Goal: Task Accomplishment & Management: Complete application form

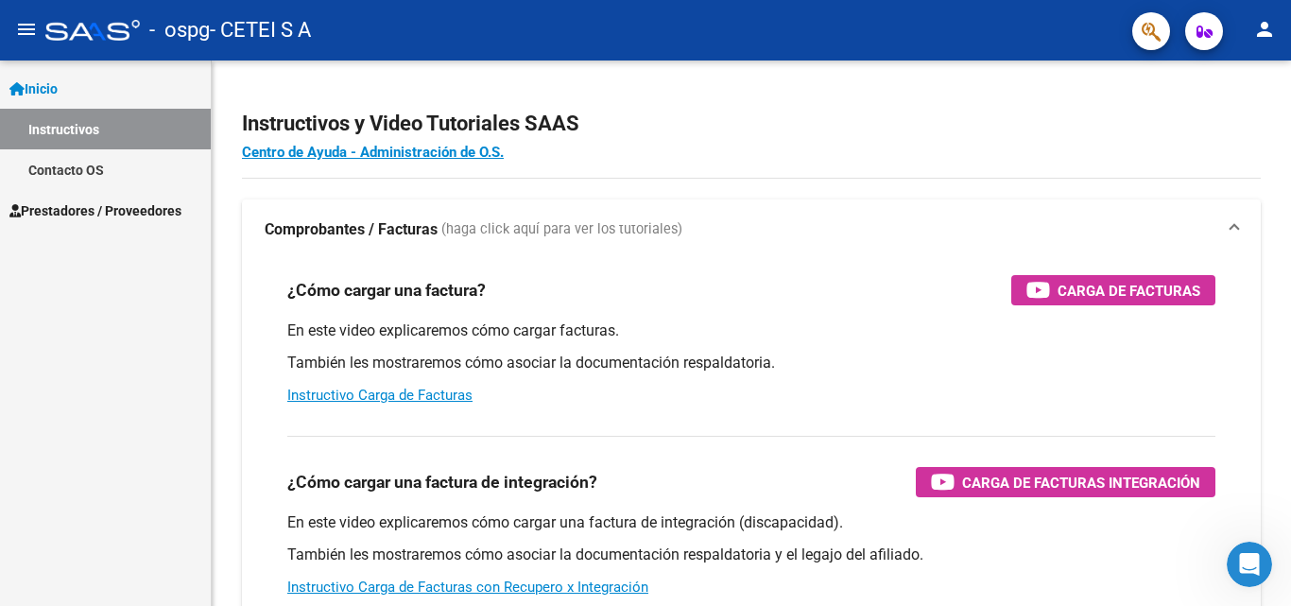
click at [160, 207] on span "Prestadores / Proveedores" at bounding box center [95, 210] width 172 height 21
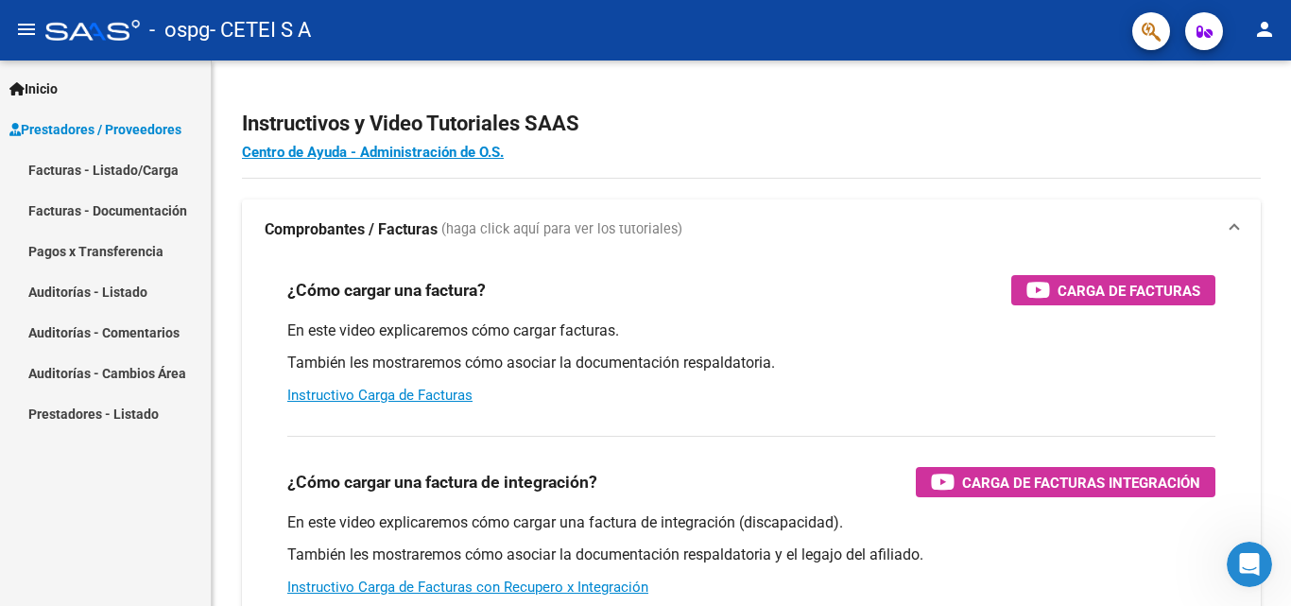
click at [110, 171] on link "Facturas - Listado/Carga" at bounding box center [105, 169] width 211 height 41
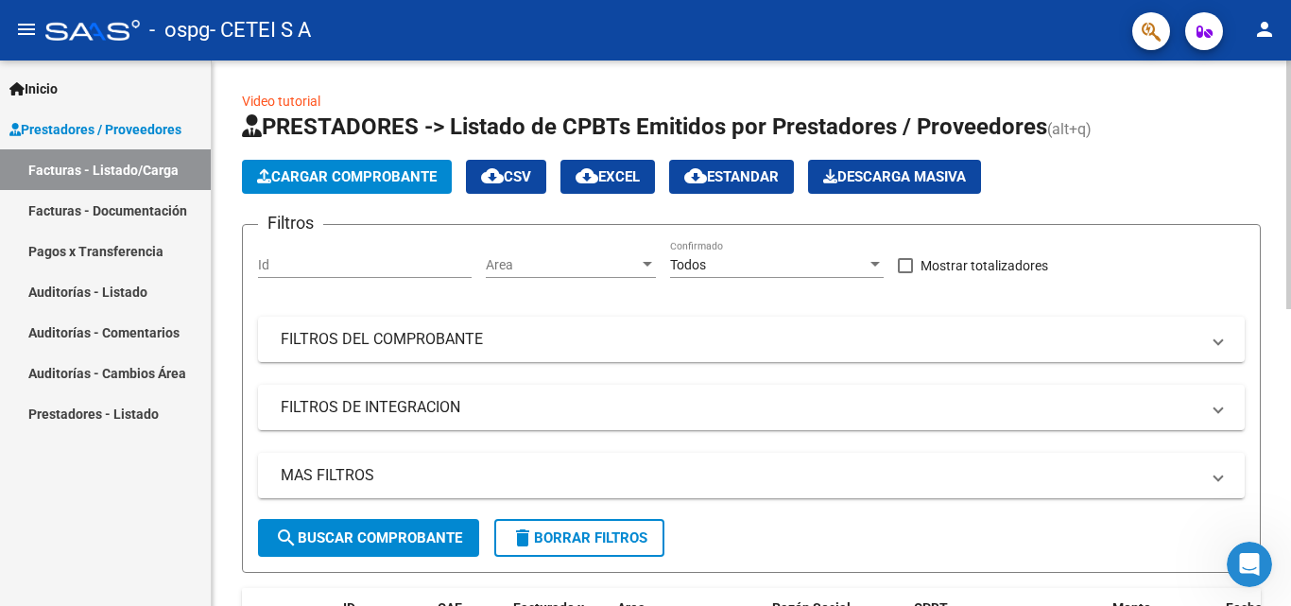
click at [384, 176] on span "Cargar Comprobante" at bounding box center [347, 176] width 180 height 17
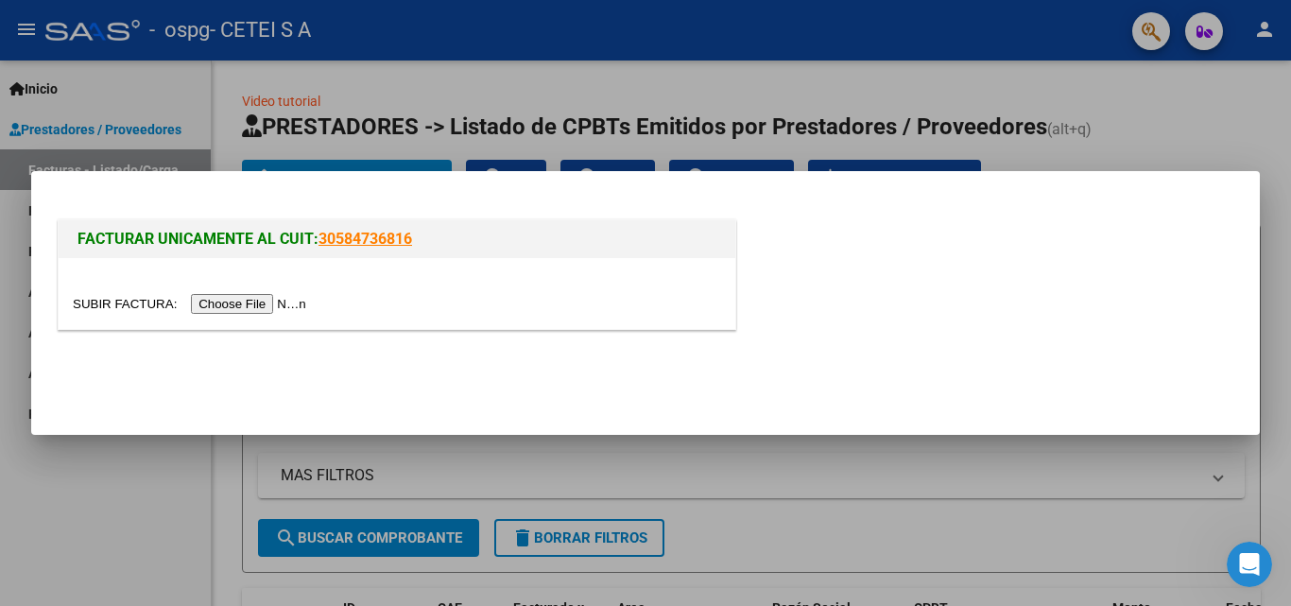
click at [236, 297] on input "file" at bounding box center [192, 304] width 239 height 20
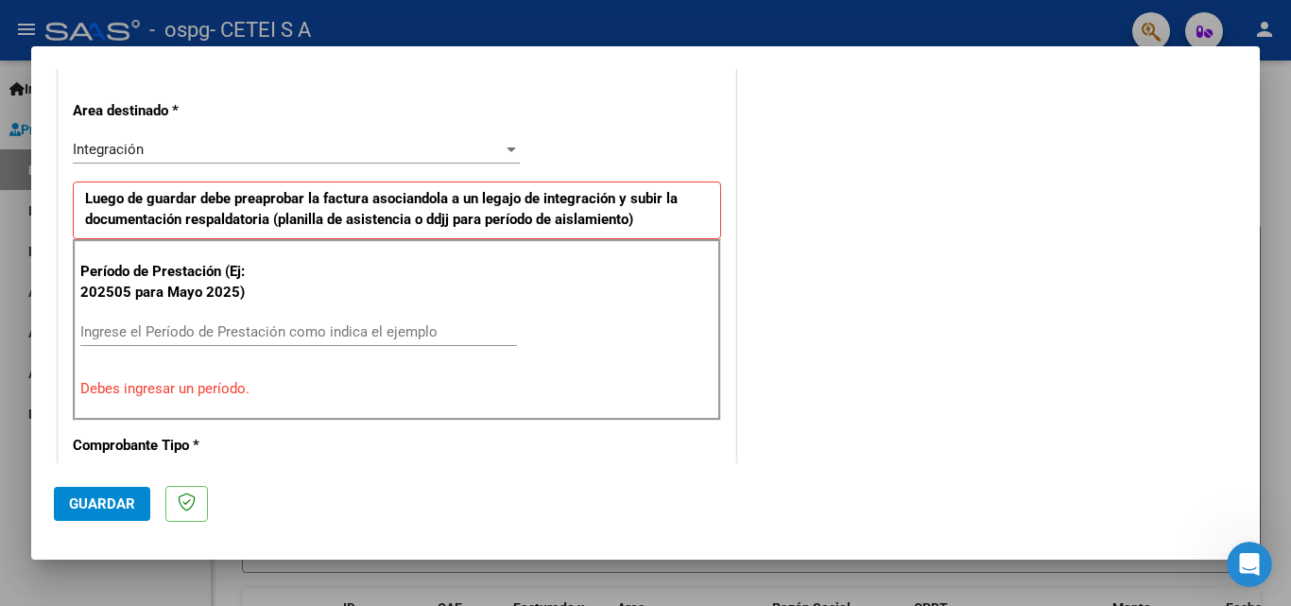
scroll to position [473, 0]
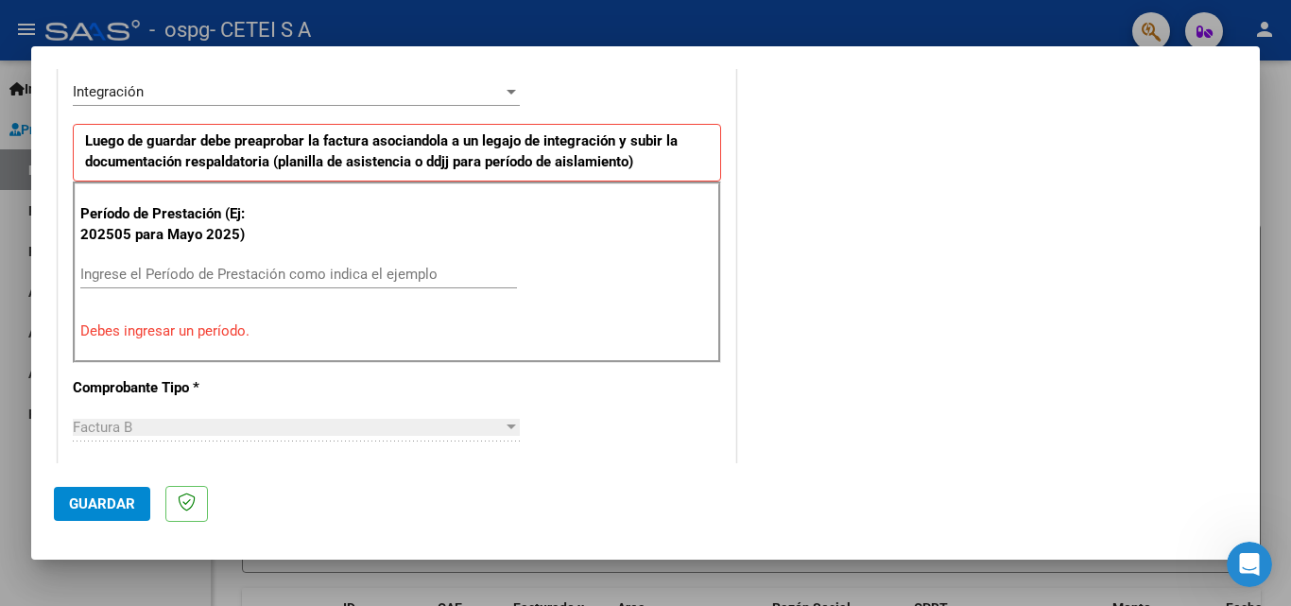
click at [249, 274] on input "Ingrese el Período de Prestación como indica el ejemplo" at bounding box center [298, 274] width 437 height 17
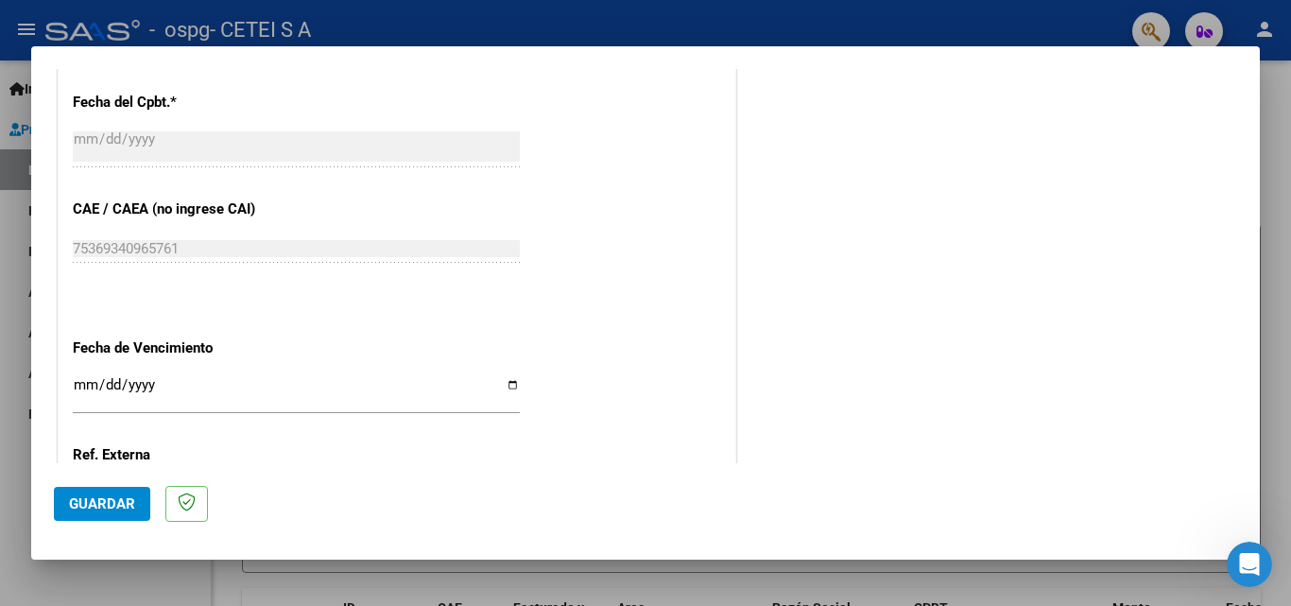
scroll to position [1134, 0]
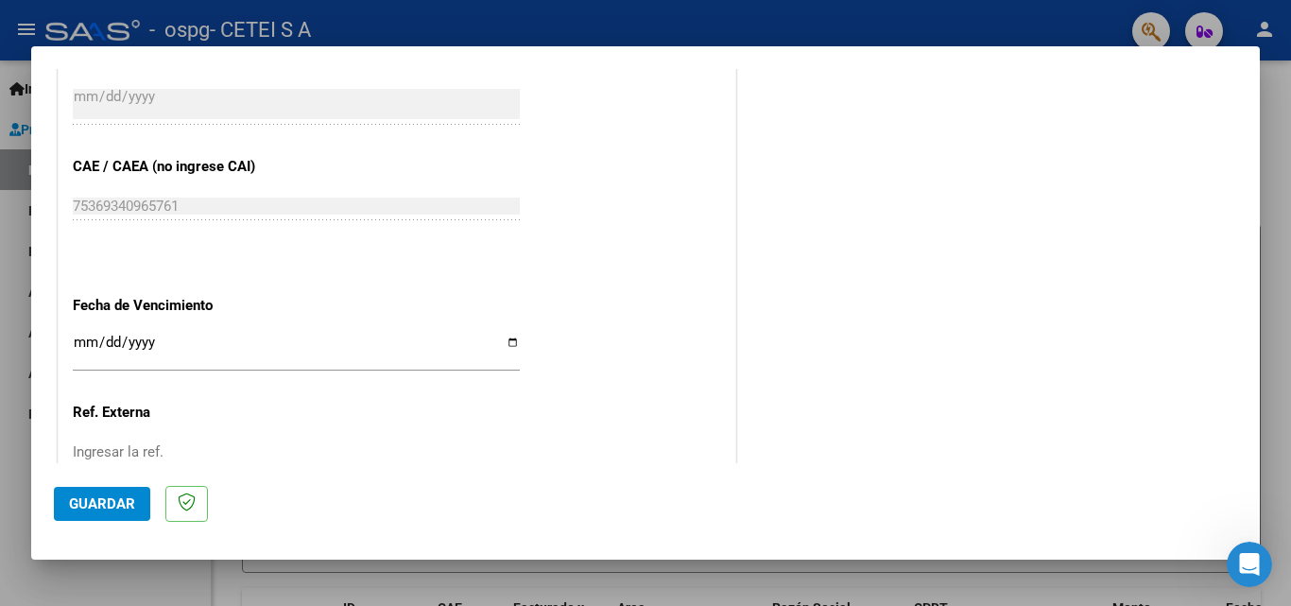
type input "202508"
drag, startPoint x: 204, startPoint y: 353, endPoint x: 215, endPoint y: 353, distance: 10.4
click at [206, 353] on input "Ingresar la fecha" at bounding box center [296, 350] width 447 height 30
click at [201, 337] on input "Ingresar la fecha" at bounding box center [296, 350] width 447 height 30
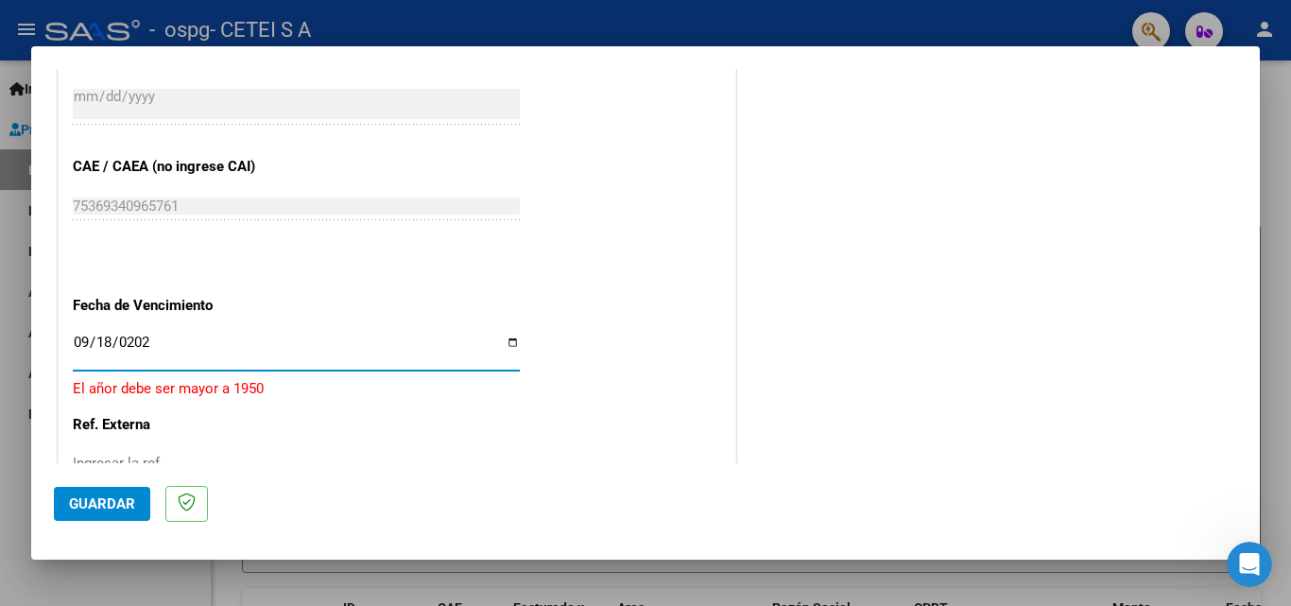
type input "[DATE]"
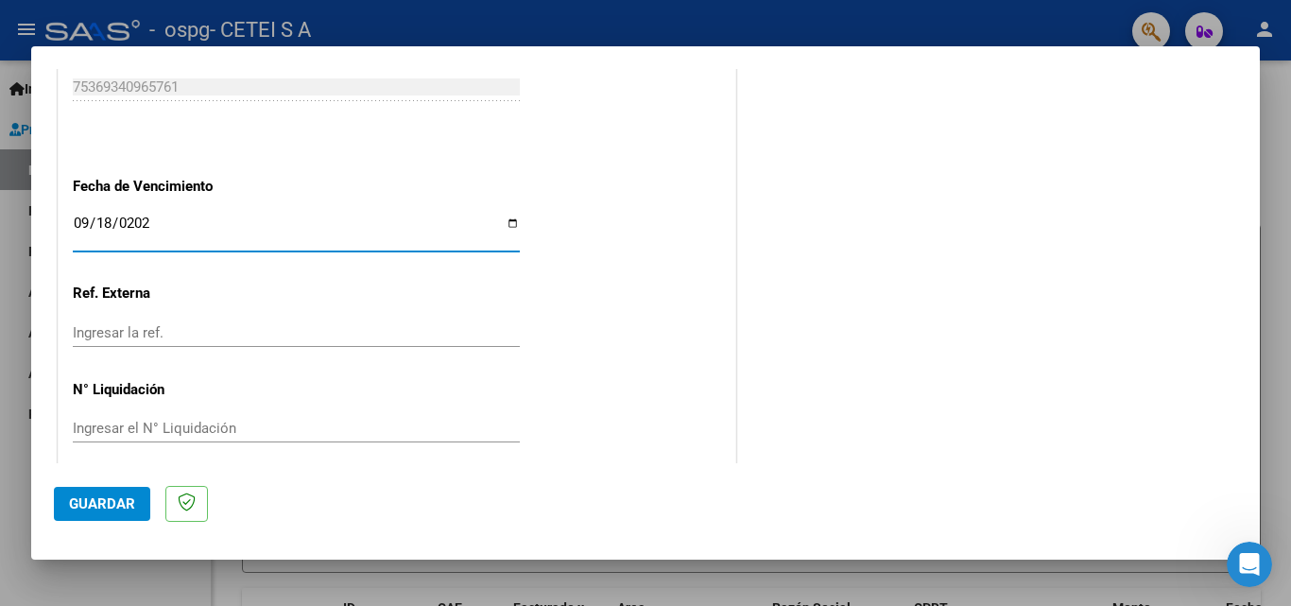
scroll to position [1269, 0]
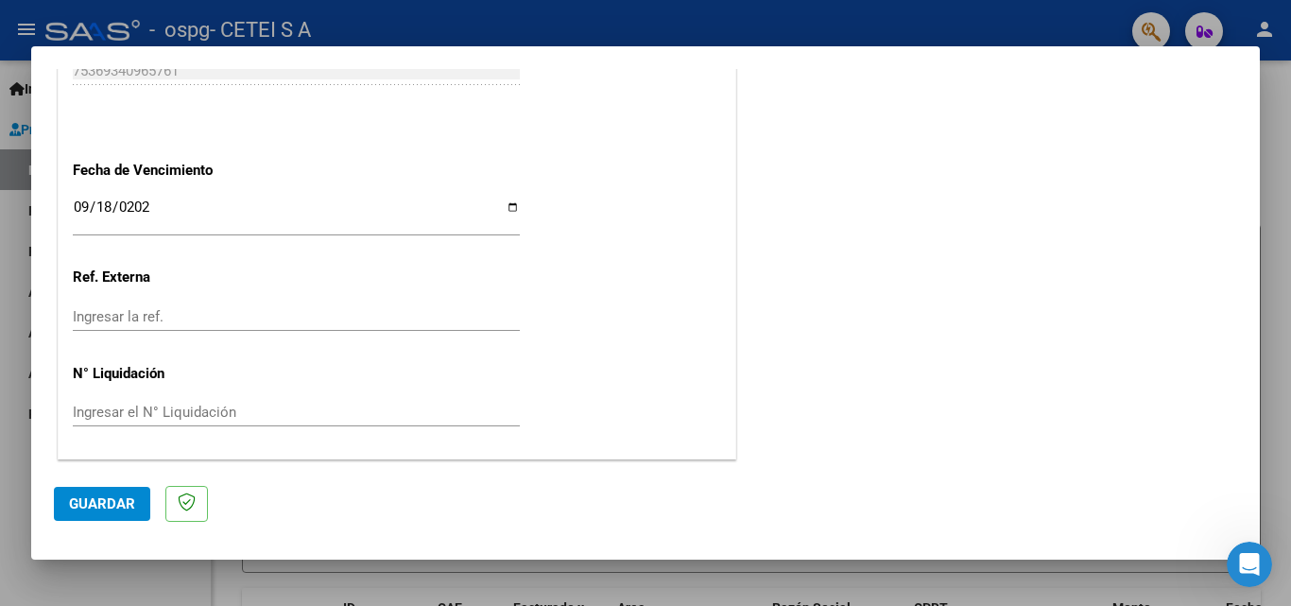
click at [108, 502] on span "Guardar" at bounding box center [102, 503] width 66 height 17
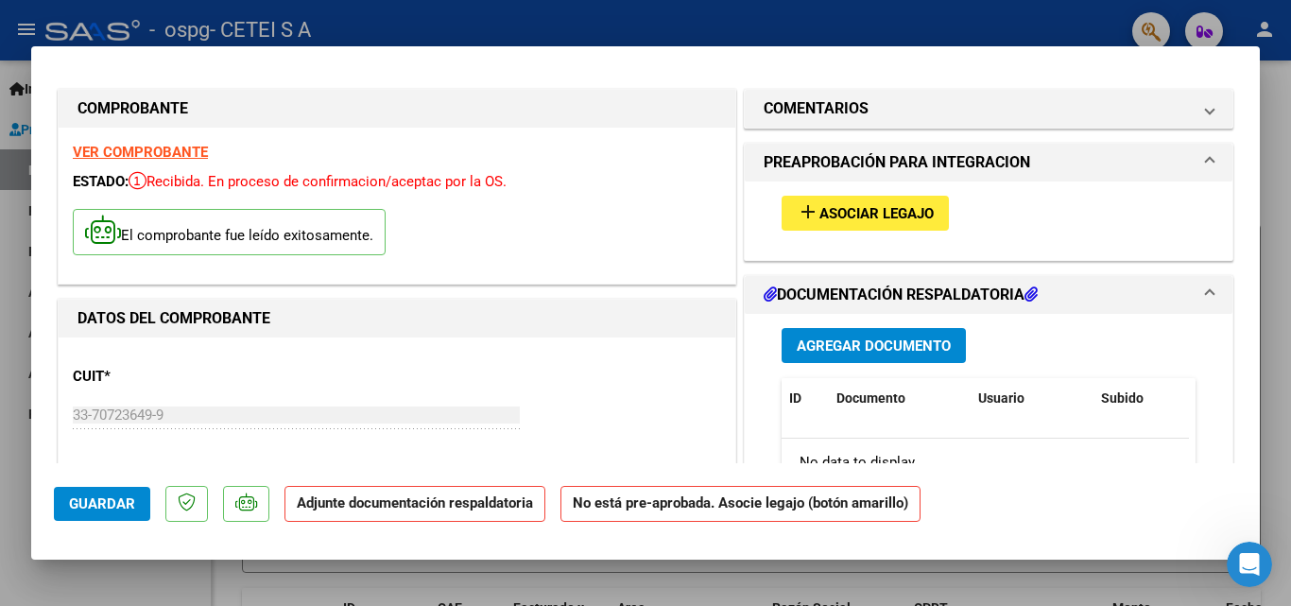
scroll to position [0, 0]
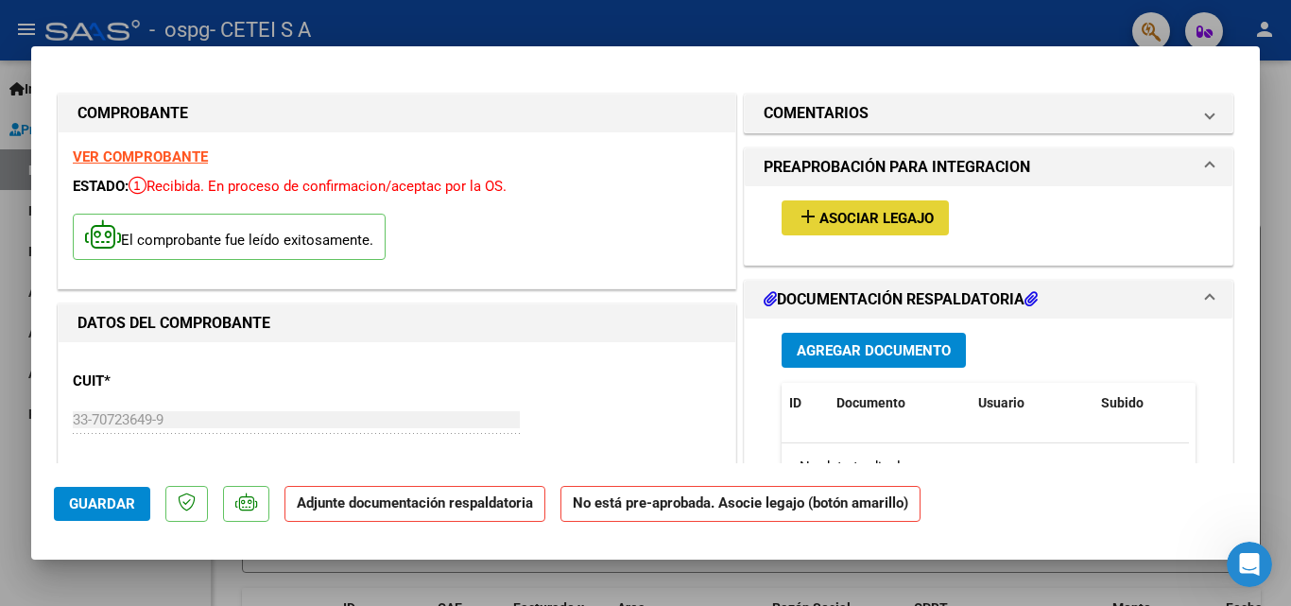
click at [891, 222] on span "Asociar Legajo" at bounding box center [876, 218] width 114 height 17
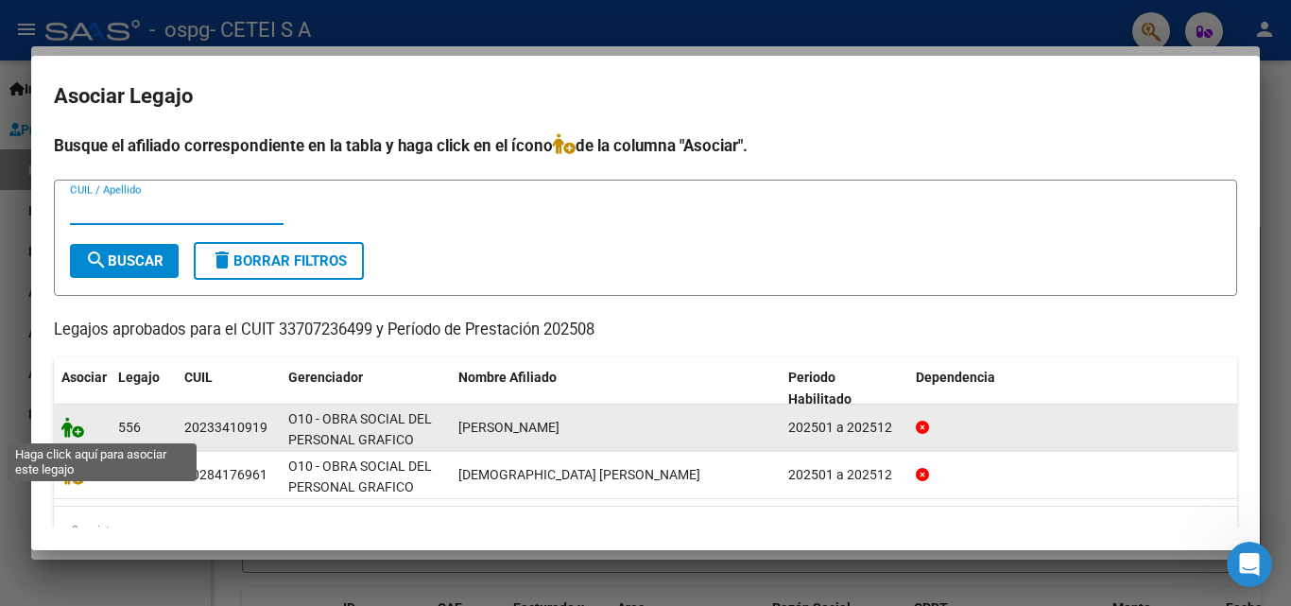
click at [73, 430] on icon at bounding box center [72, 427] width 23 height 21
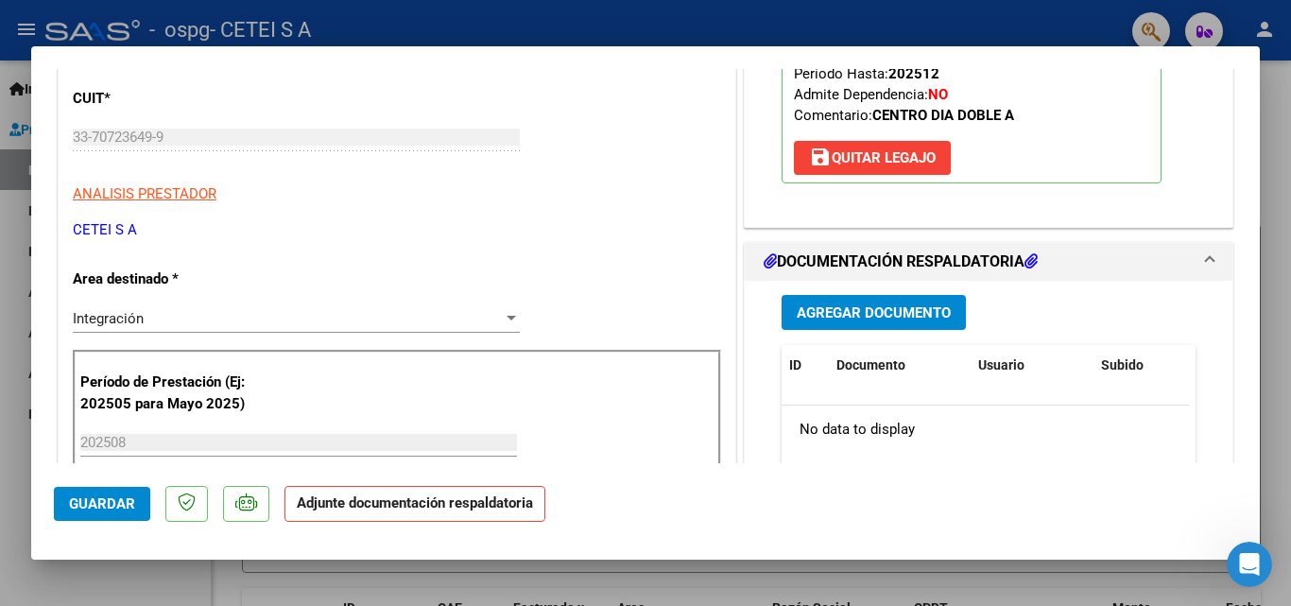
scroll to position [284, 0]
click at [837, 311] on span "Agregar Documento" at bounding box center [874, 311] width 154 height 17
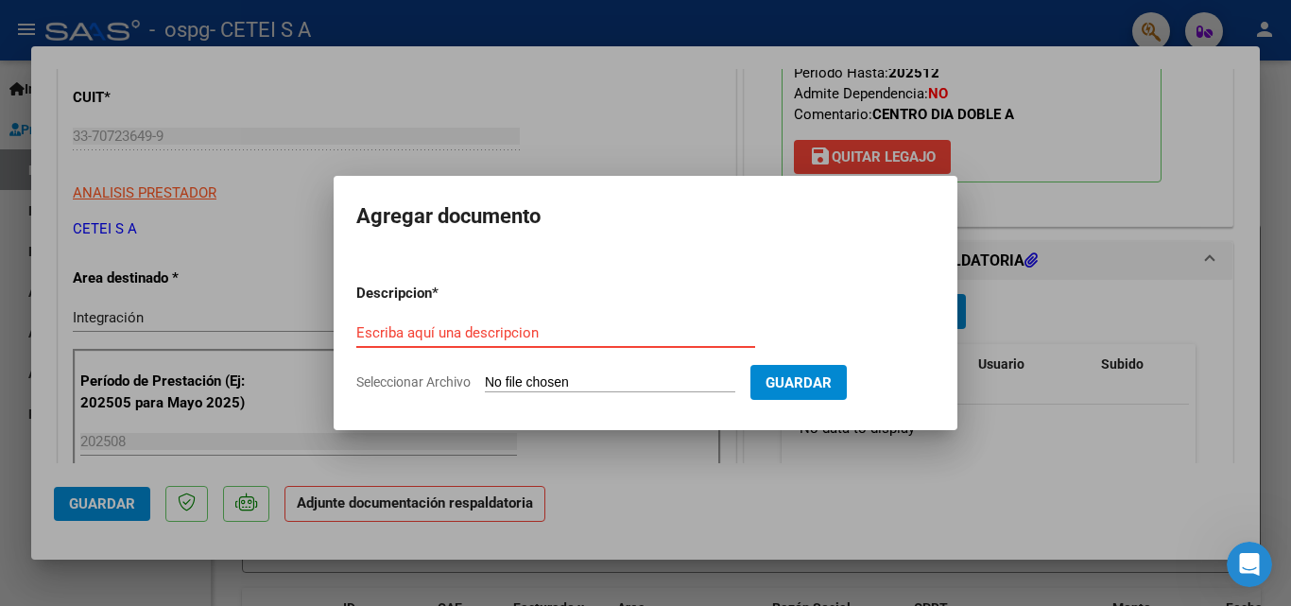
paste input "Planilla Asistencia [PERSON_NAME] [DATE]"
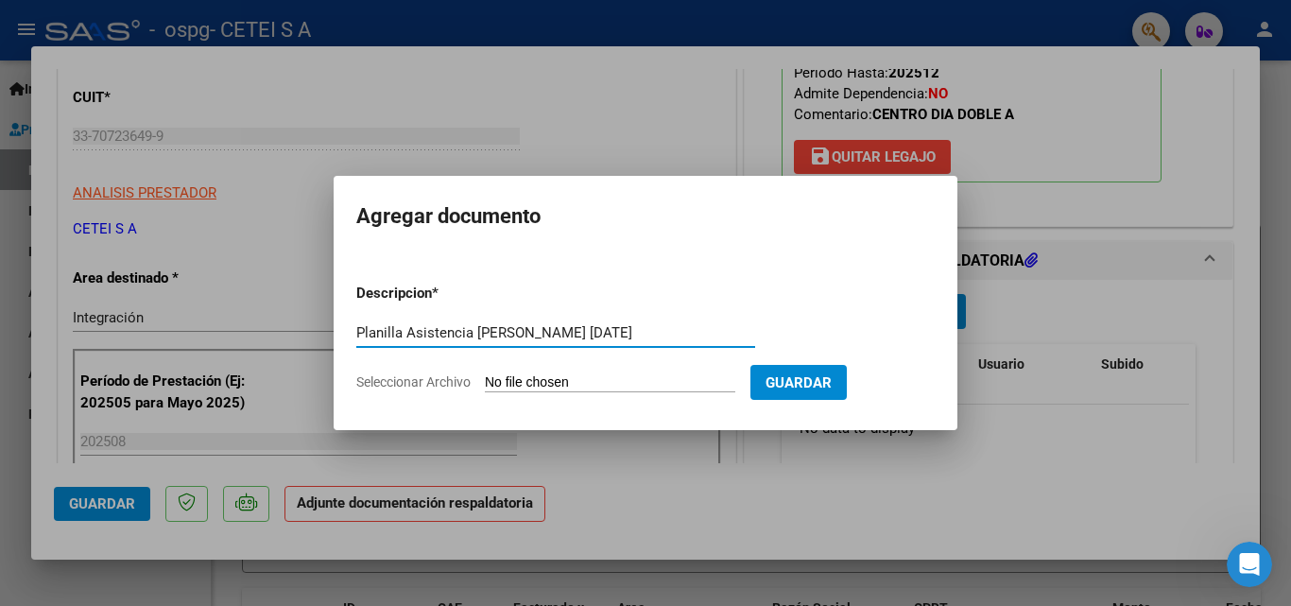
type input "Planilla Asistencia [PERSON_NAME] [DATE]"
click at [511, 380] on input "Seleccionar Archivo" at bounding box center [610, 383] width 250 height 18
type input "C:\fakepath\Planilla Asistencia [PERSON_NAME] [DATE].pdf"
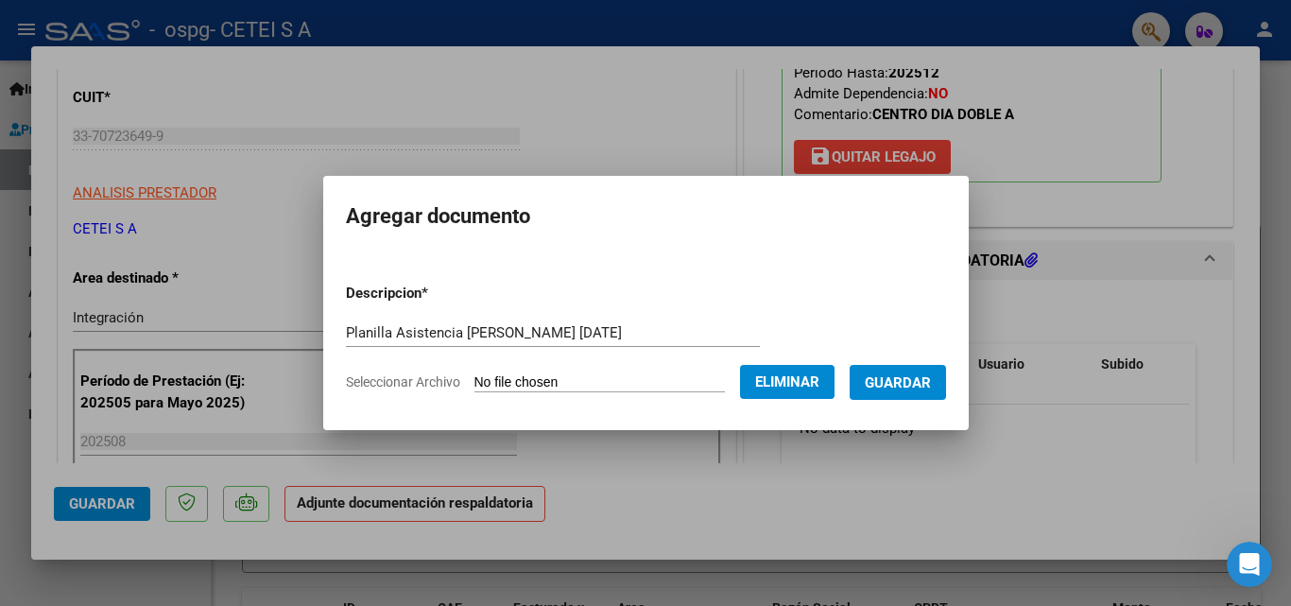
click at [887, 385] on span "Guardar" at bounding box center [898, 382] width 66 height 17
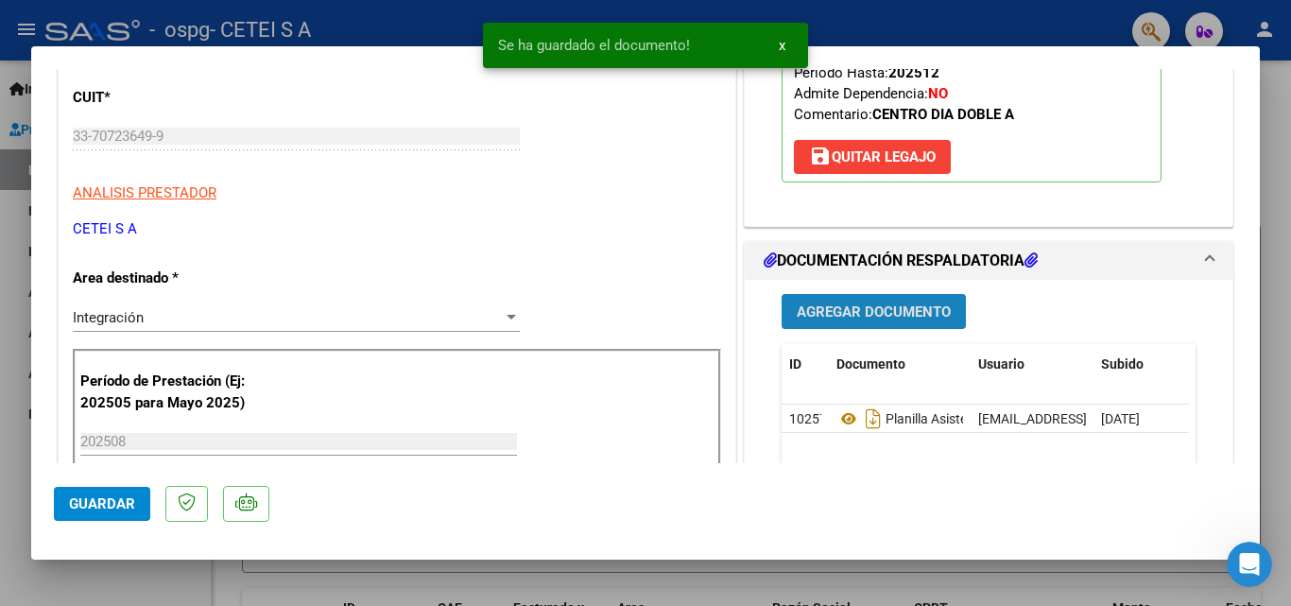
click at [825, 310] on span "Agregar Documento" at bounding box center [874, 311] width 154 height 17
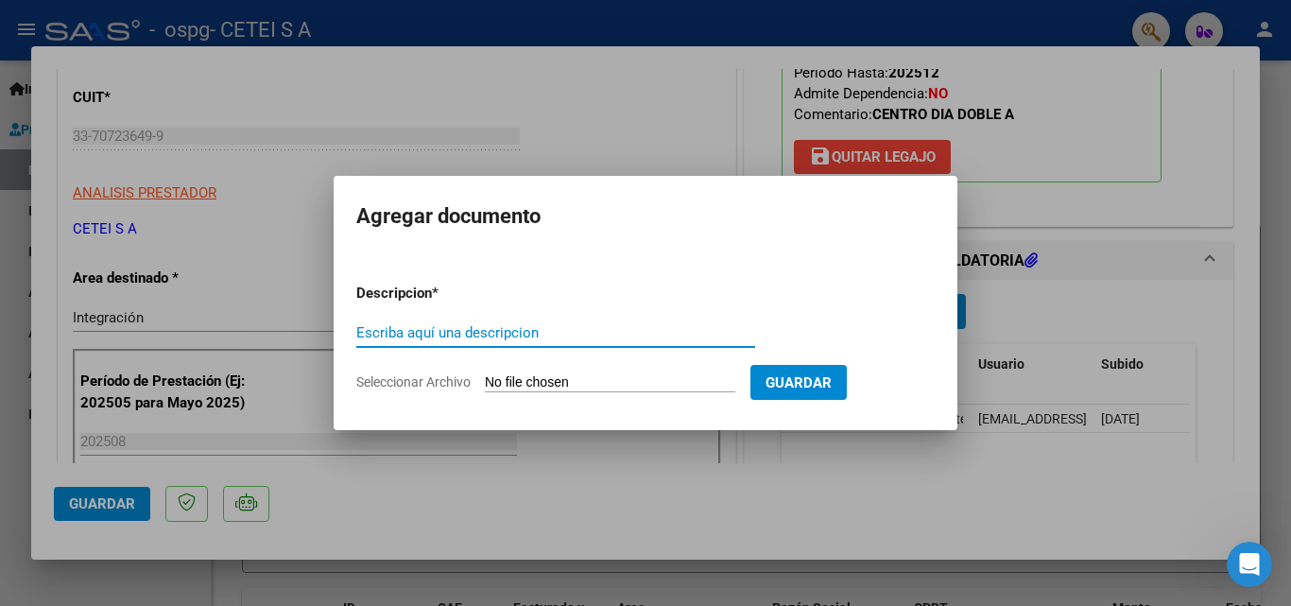
type input "Planilla Asistencia [PERSON_NAME] [DATE]"
drag, startPoint x: 357, startPoint y: 331, endPoint x: 625, endPoint y: 333, distance: 267.5
click at [625, 333] on input "Planilla Asistencia [PERSON_NAME] [DATE]" at bounding box center [555, 332] width 399 height 17
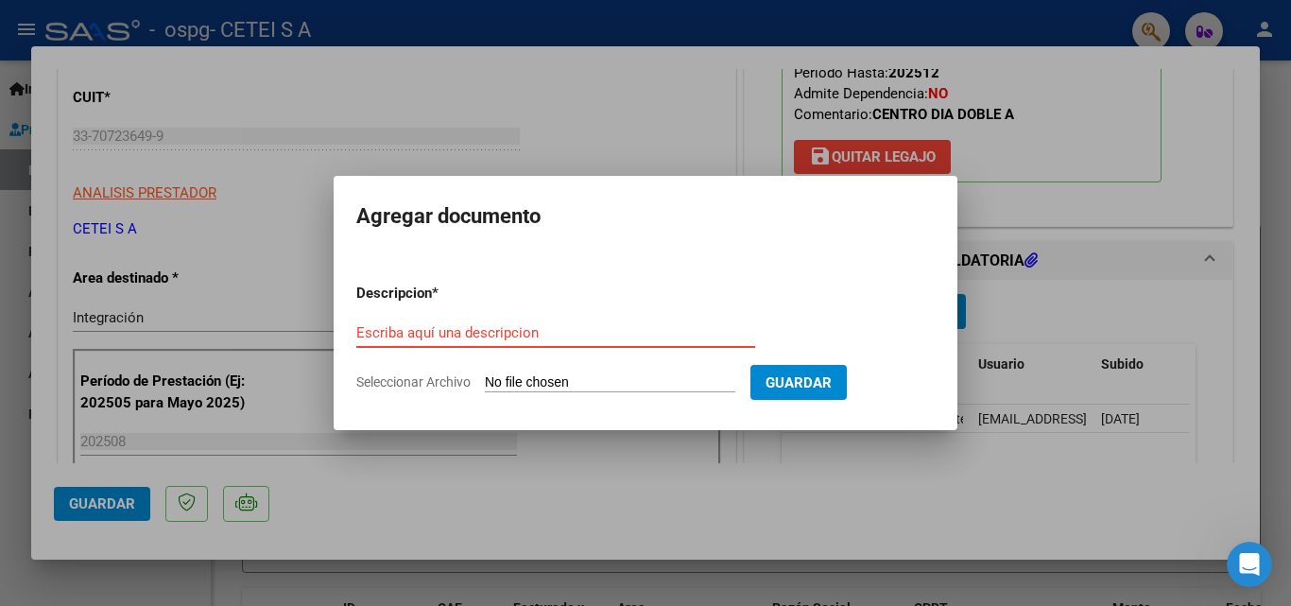
paste input "[PERSON_NAME][DEMOGRAPHIC_DATA] Autorización 2025"
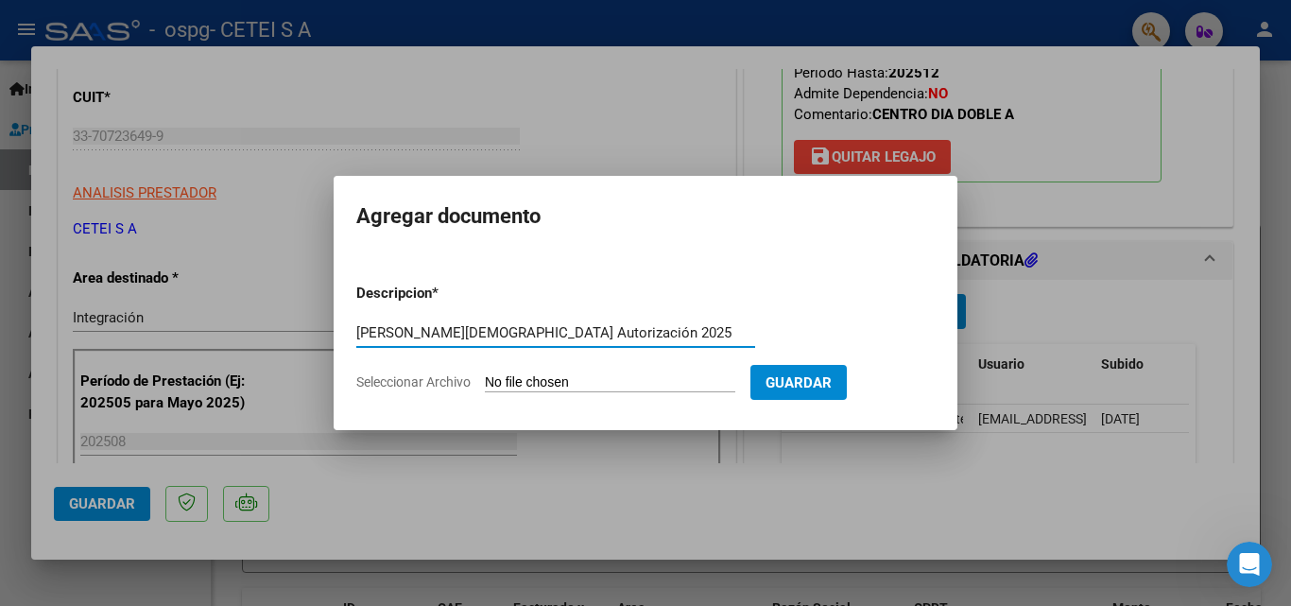
type input "[PERSON_NAME][DEMOGRAPHIC_DATA] Autorización 2025"
click at [462, 379] on span "Seleccionar Archivo" at bounding box center [413, 381] width 114 height 15
click at [485, 379] on input "Seleccionar Archivo" at bounding box center [610, 383] width 250 height 18
type input "C:\fakepath\[PERSON_NAME][DEMOGRAPHIC_DATA] Autorización 2025.pdf"
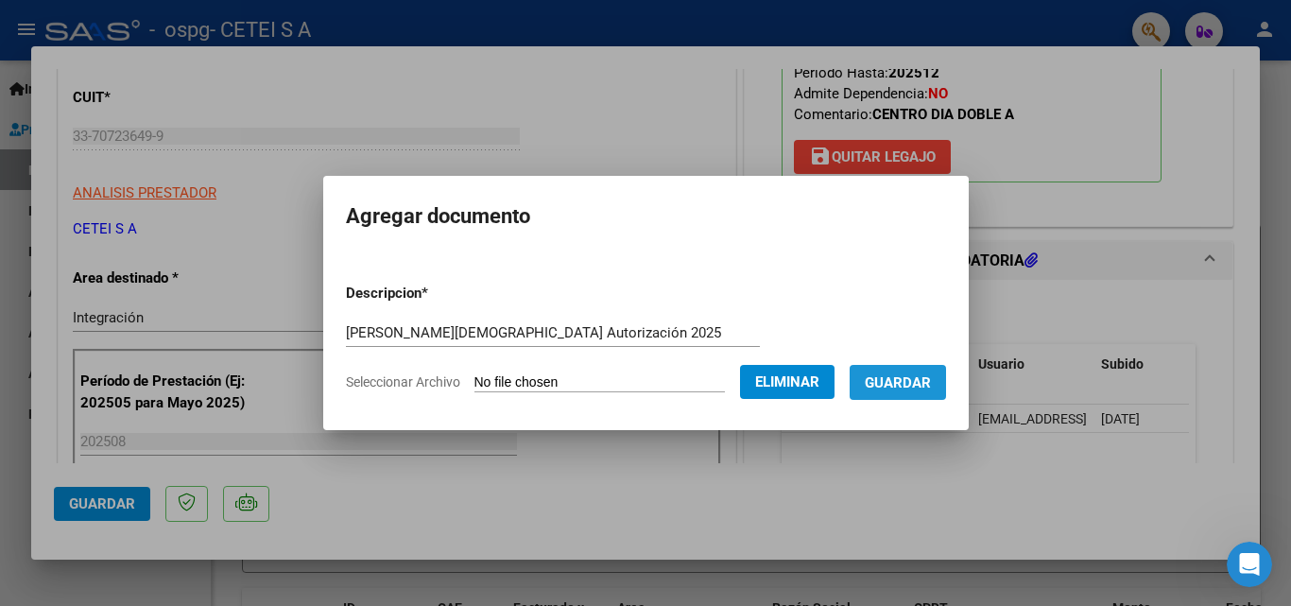
click at [897, 387] on span "Guardar" at bounding box center [898, 382] width 66 height 17
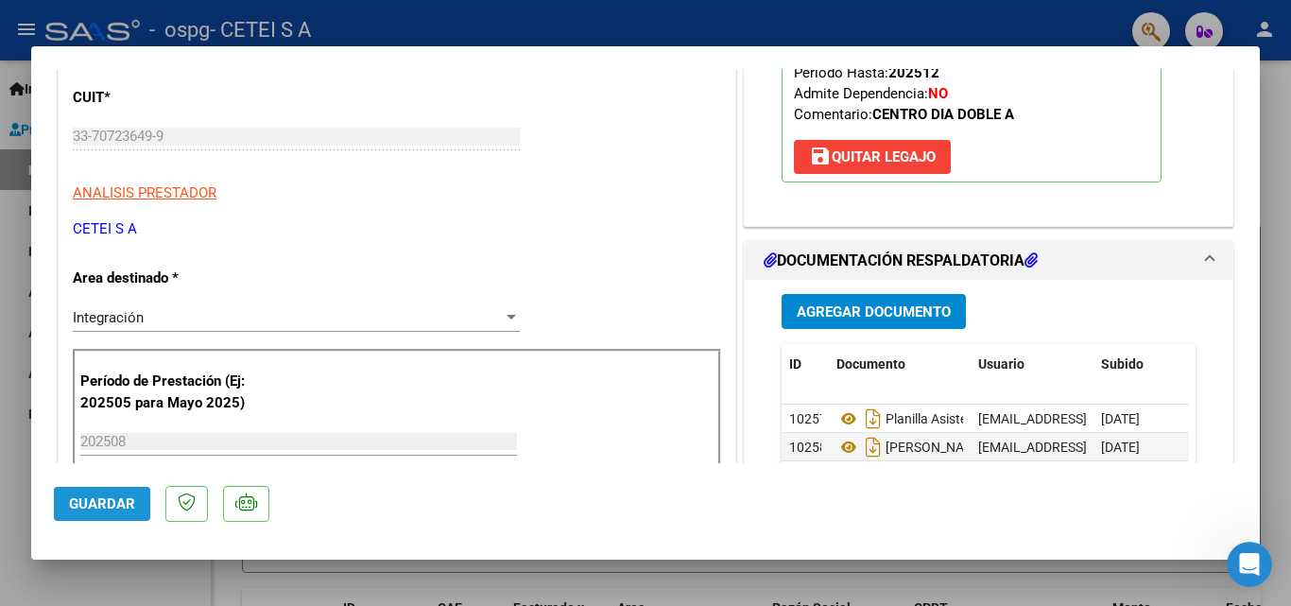
click at [107, 505] on span "Guardar" at bounding box center [102, 503] width 66 height 17
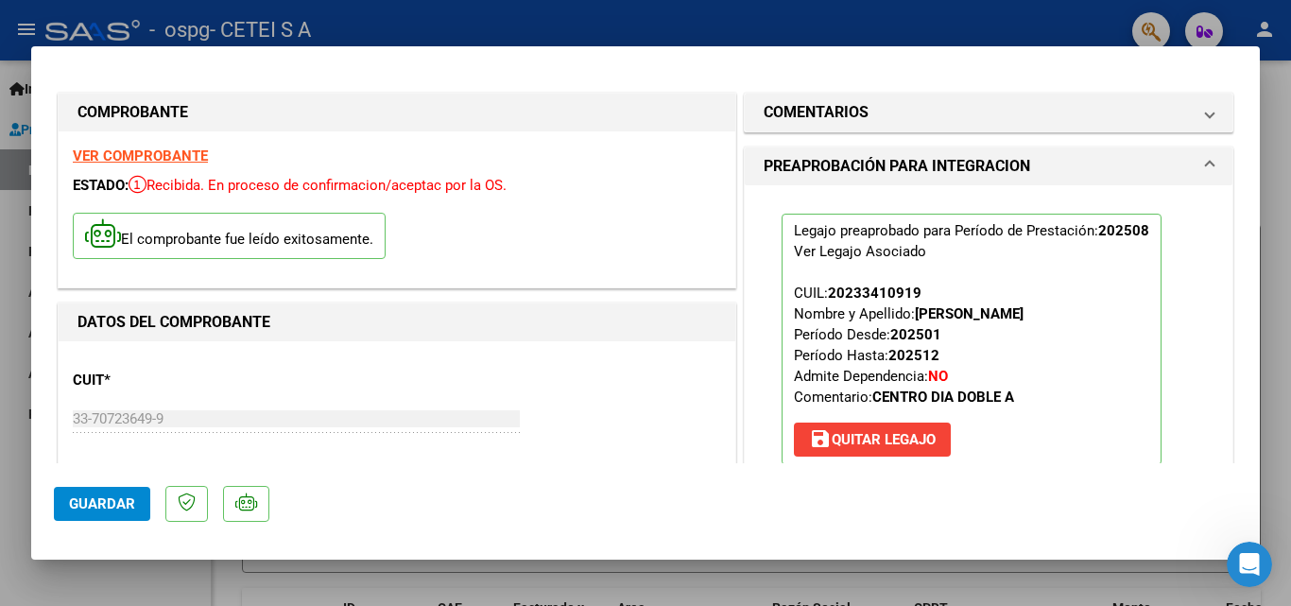
scroll to position [0, 0]
click at [740, 25] on div at bounding box center [645, 303] width 1291 height 606
type input "$ 0,00"
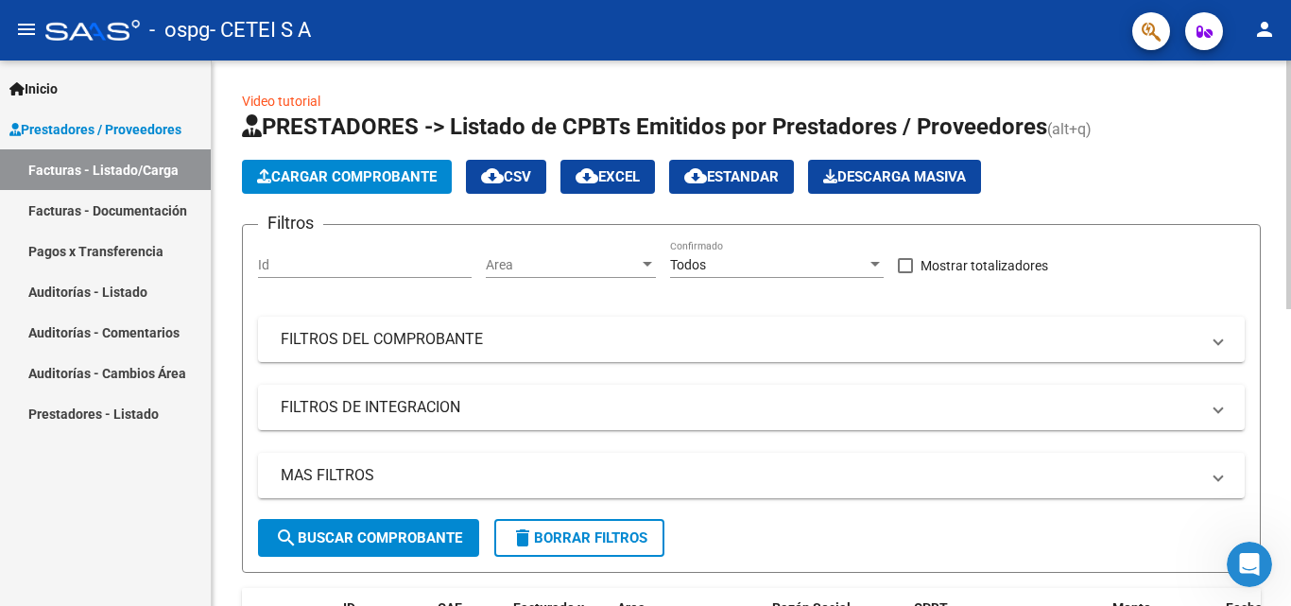
click at [407, 173] on span "Cargar Comprobante" at bounding box center [347, 176] width 180 height 17
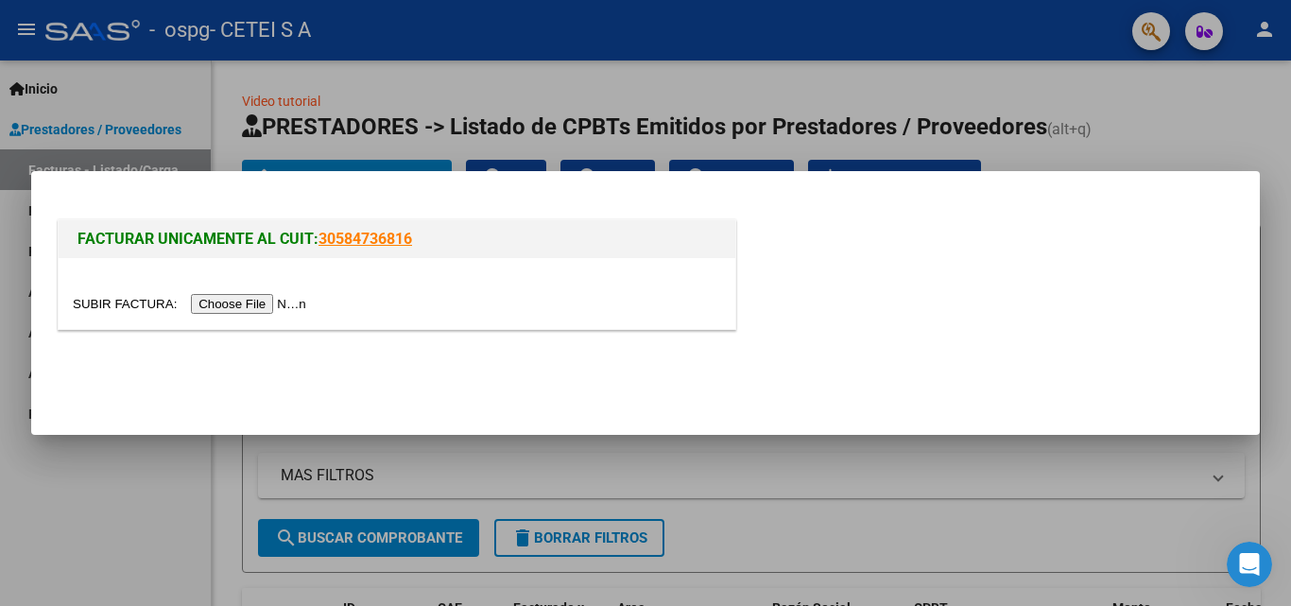
click at [244, 299] on input "file" at bounding box center [192, 304] width 239 height 20
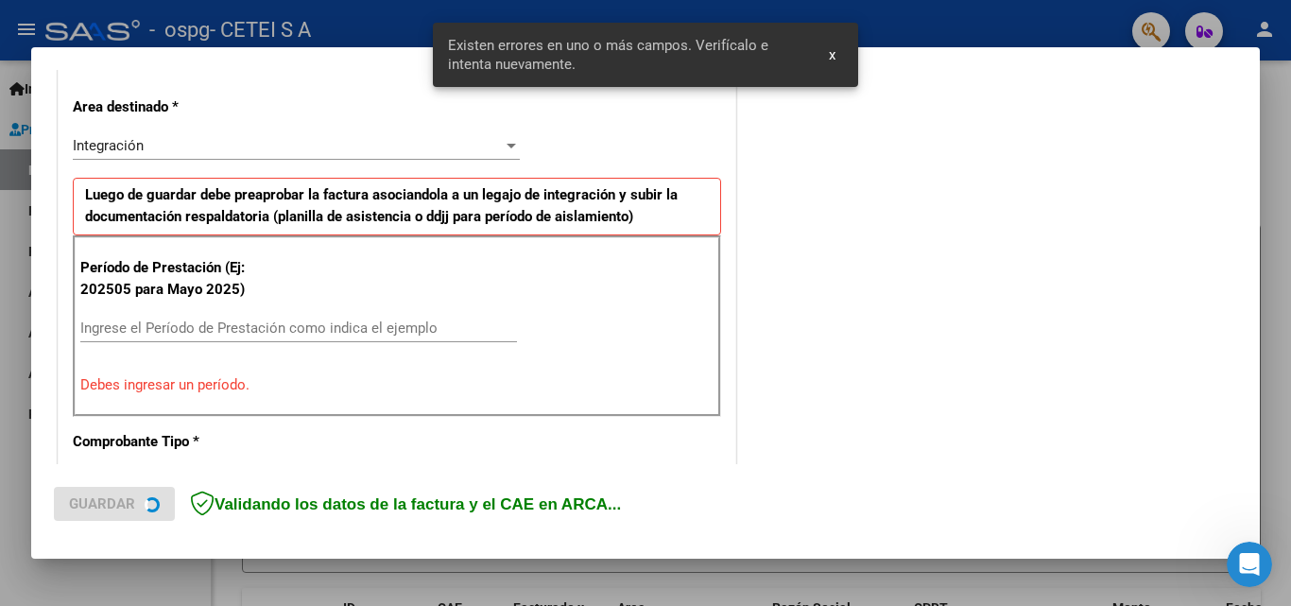
scroll to position [426, 0]
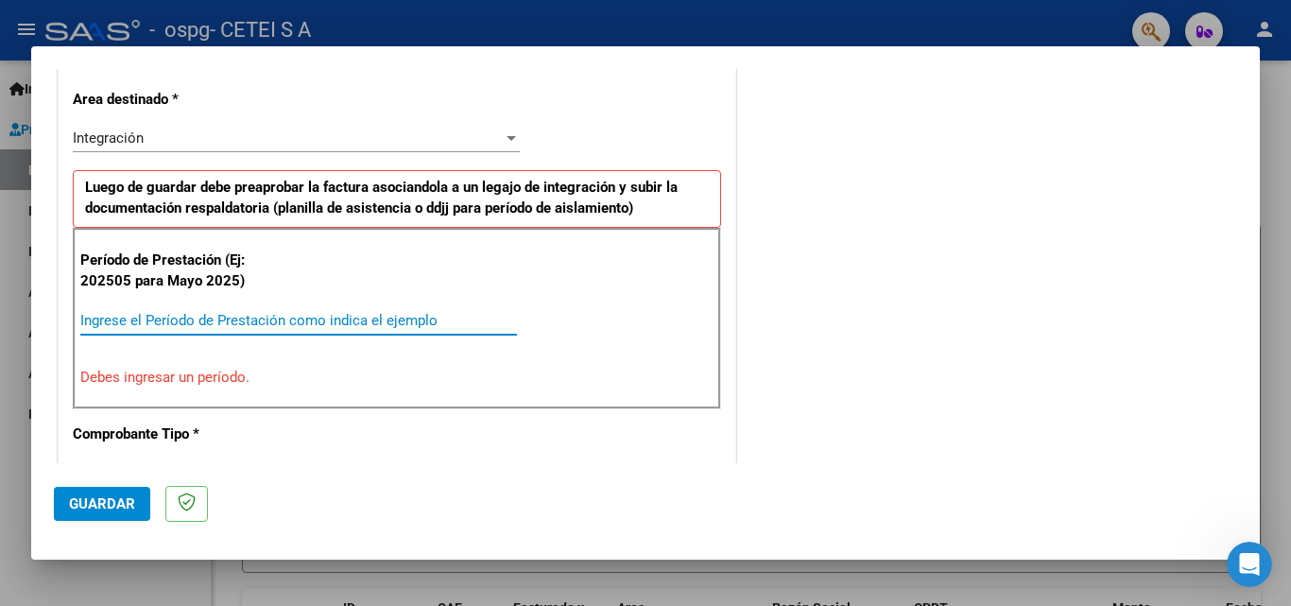
click at [310, 318] on input "Ingrese el Período de Prestación como indica el ejemplo" at bounding box center [298, 320] width 437 height 17
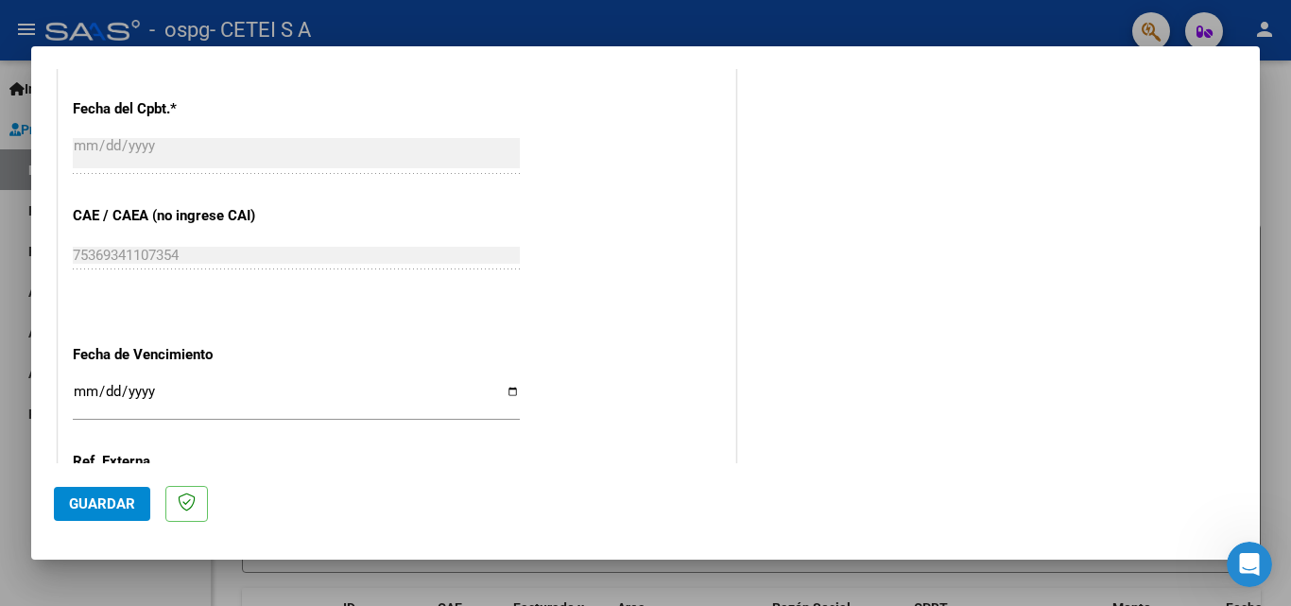
scroll to position [1088, 0]
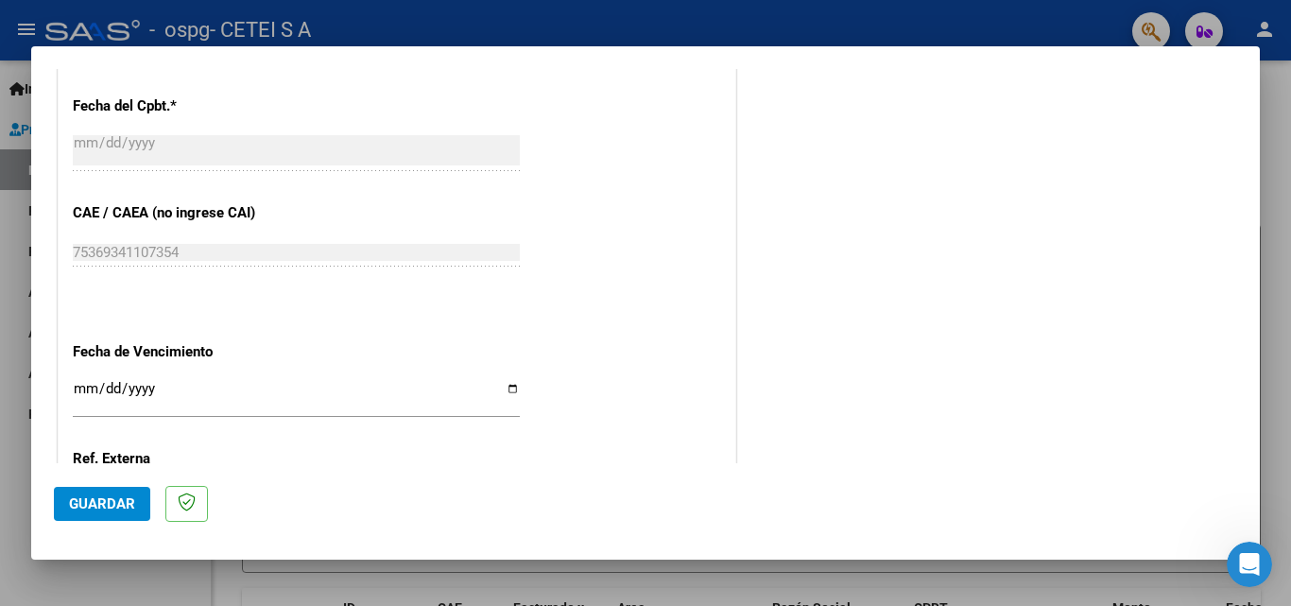
type input "202508"
click at [190, 379] on div "Ingresar la fecha" at bounding box center [296, 396] width 447 height 41
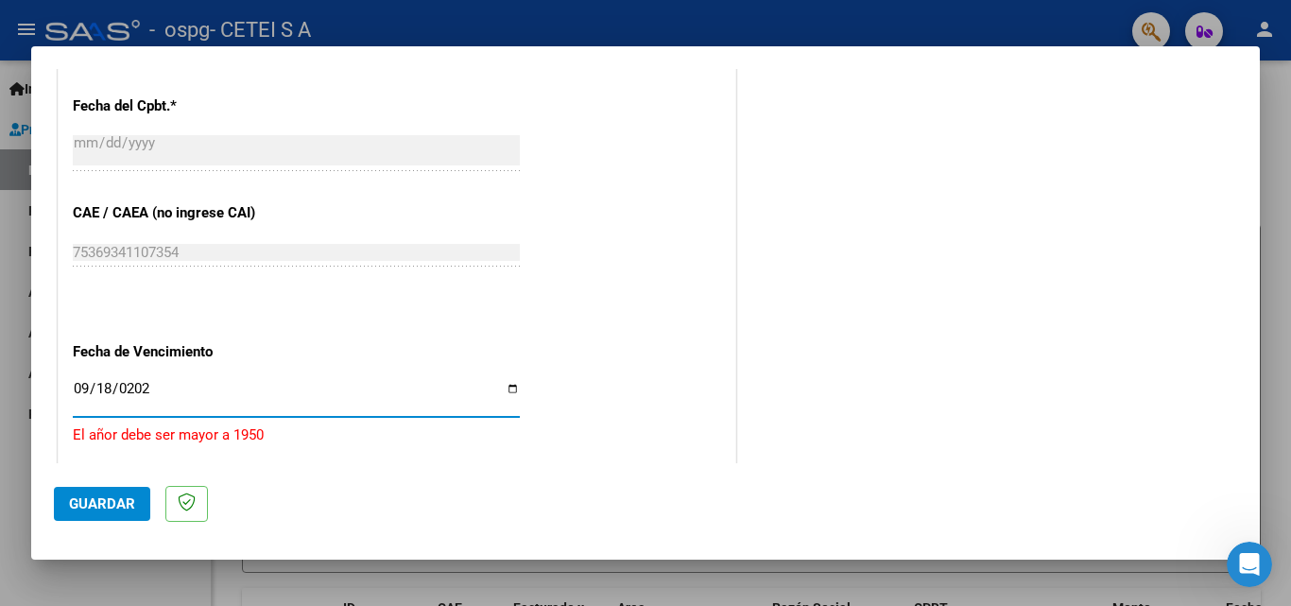
type input "[DATE]"
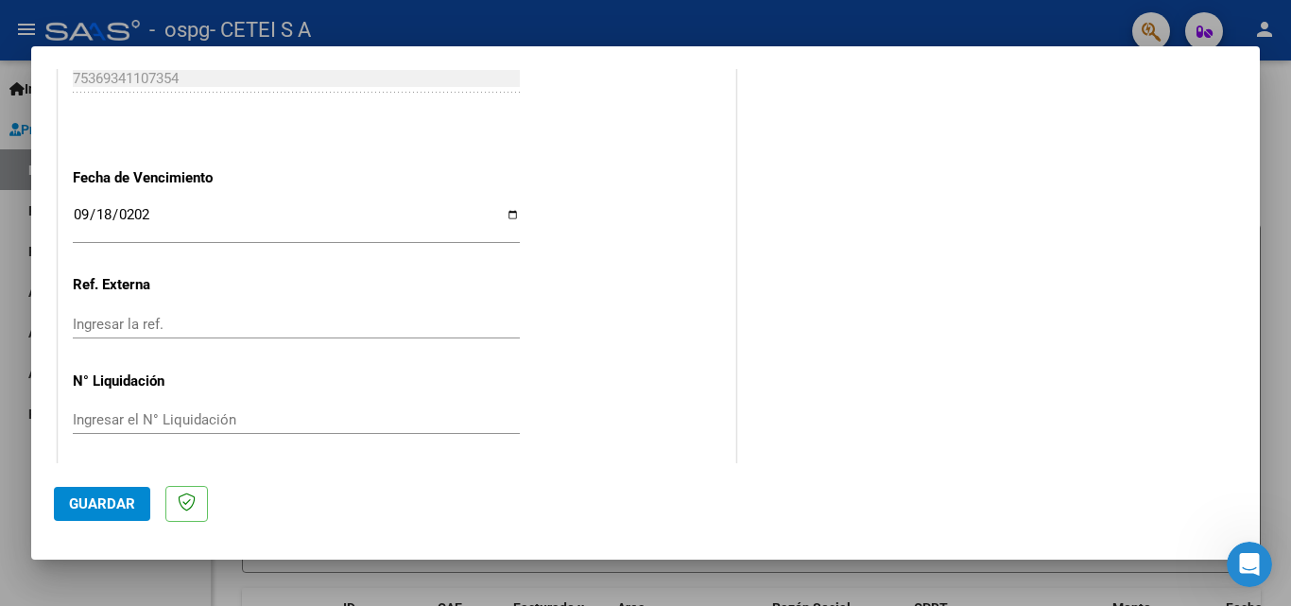
scroll to position [1269, 0]
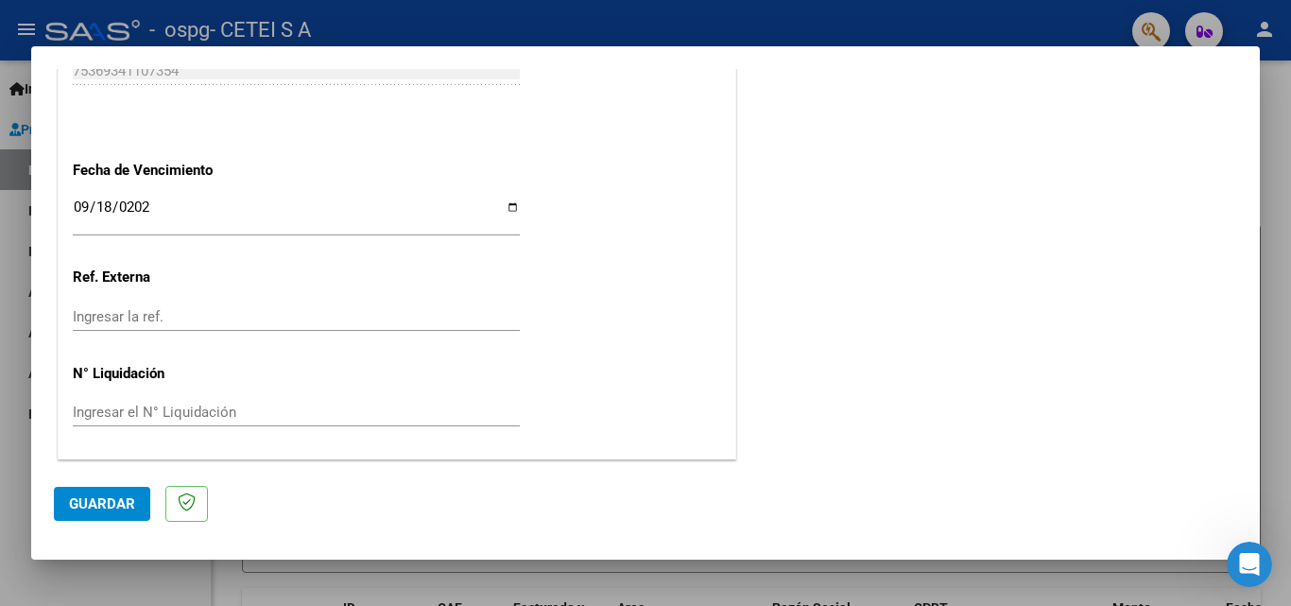
click at [116, 505] on span "Guardar" at bounding box center [102, 503] width 66 height 17
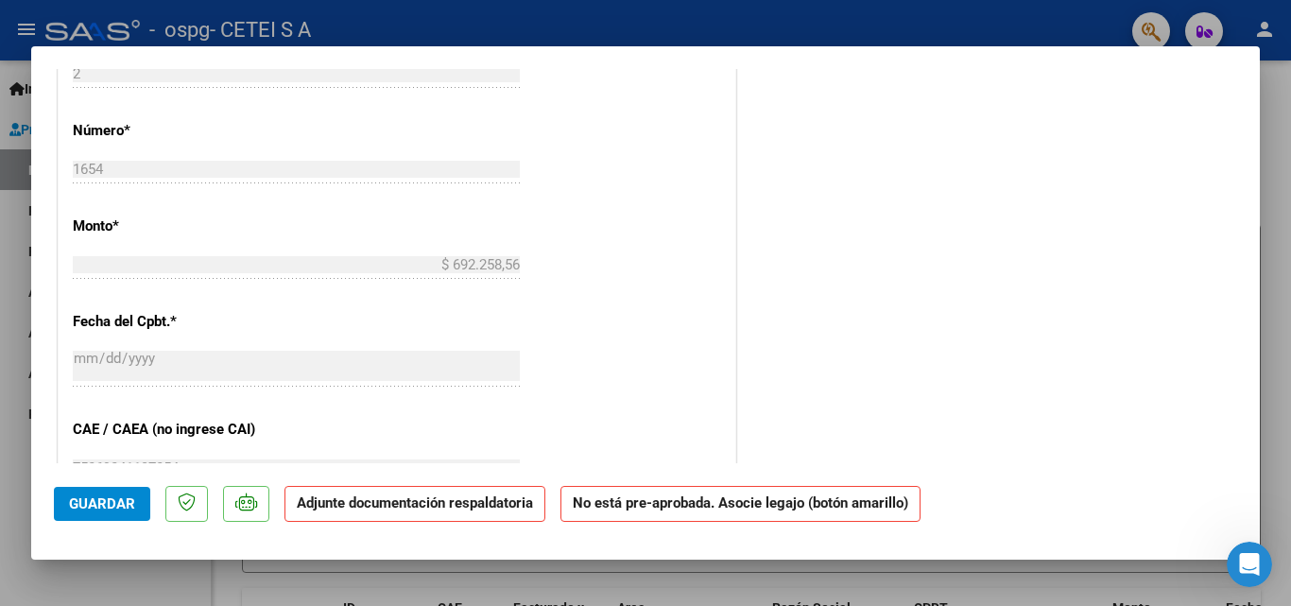
scroll to position [0, 0]
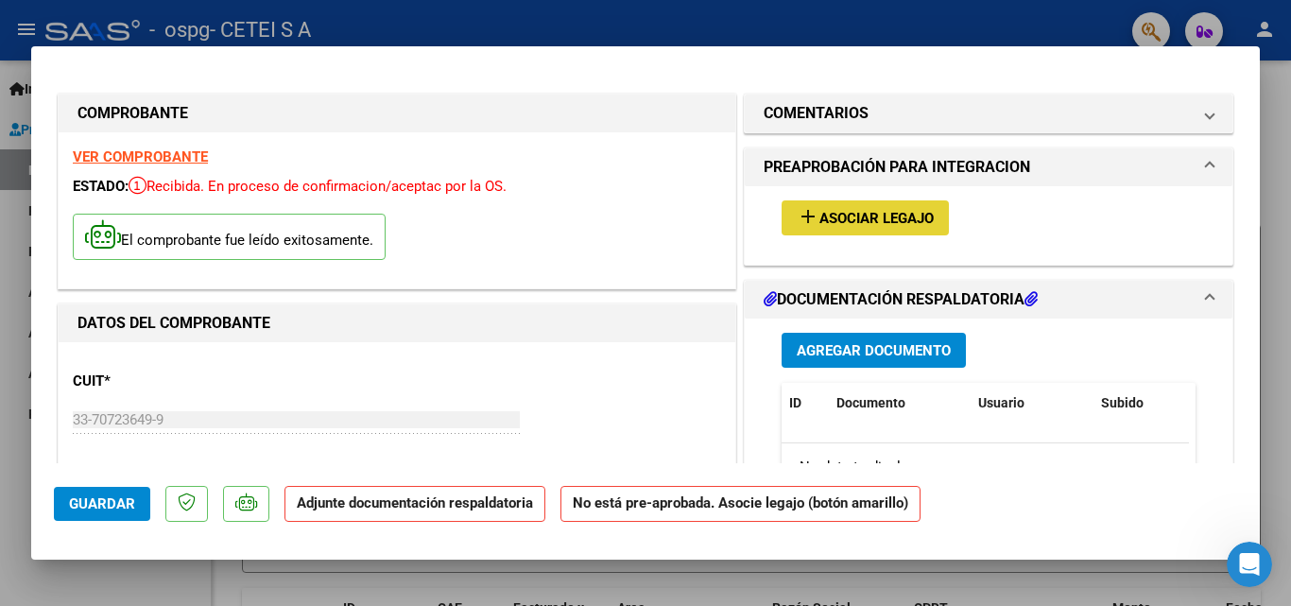
click at [903, 220] on span "Asociar Legajo" at bounding box center [876, 218] width 114 height 17
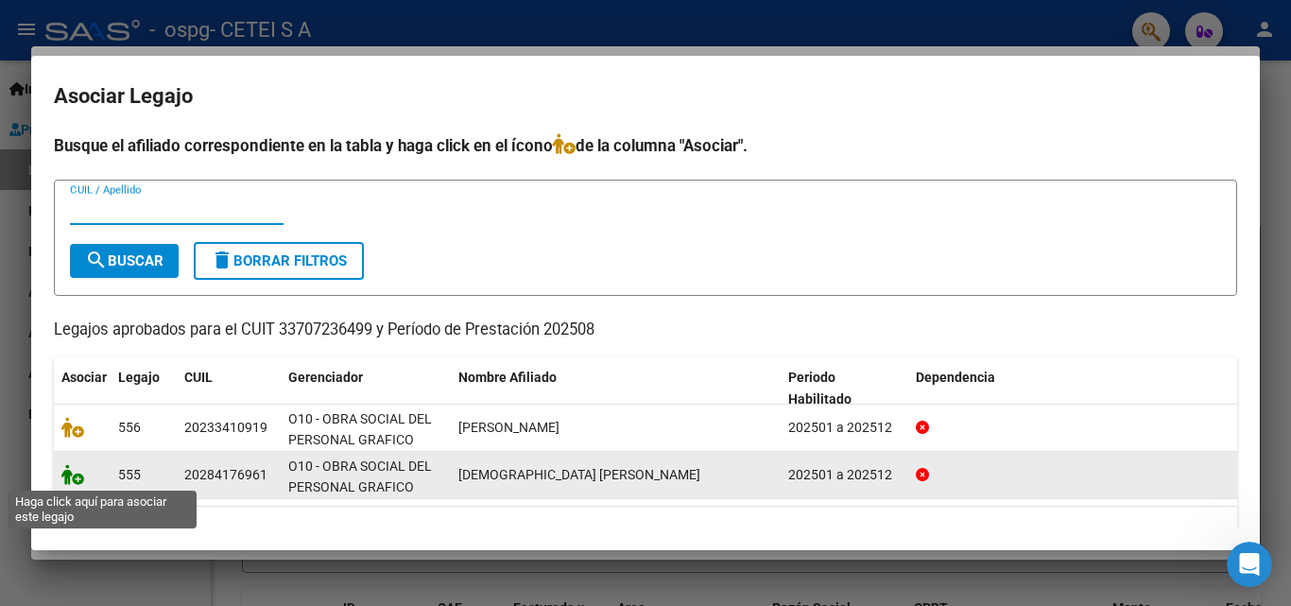
click at [76, 482] on icon at bounding box center [72, 474] width 23 height 21
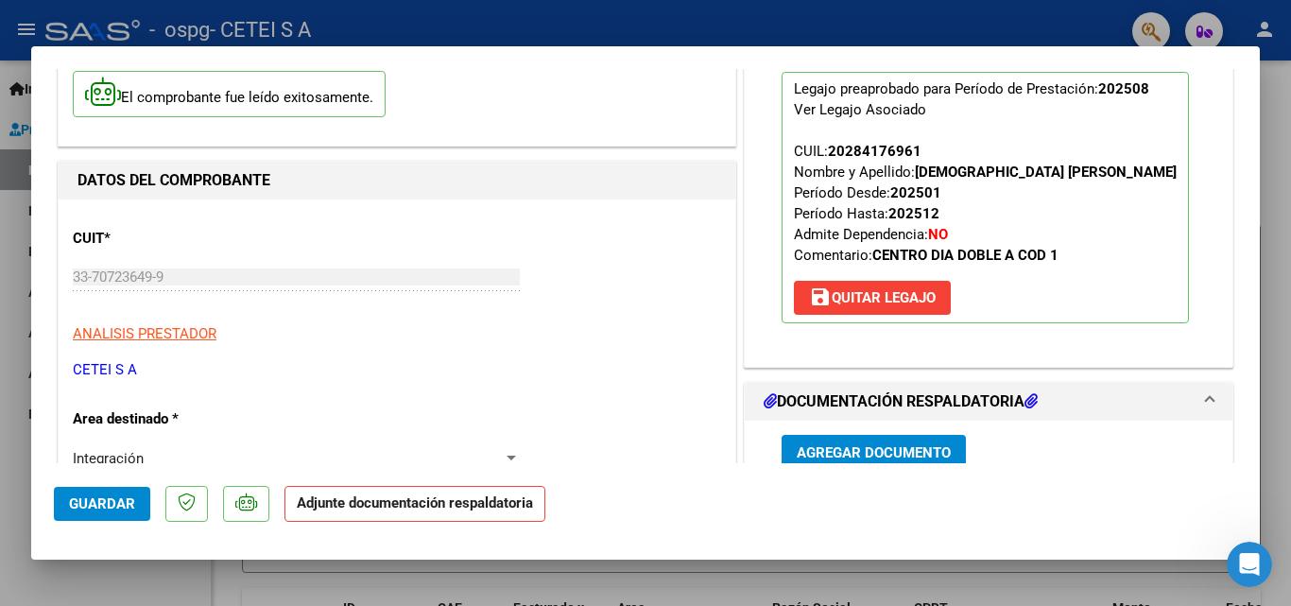
scroll to position [189, 0]
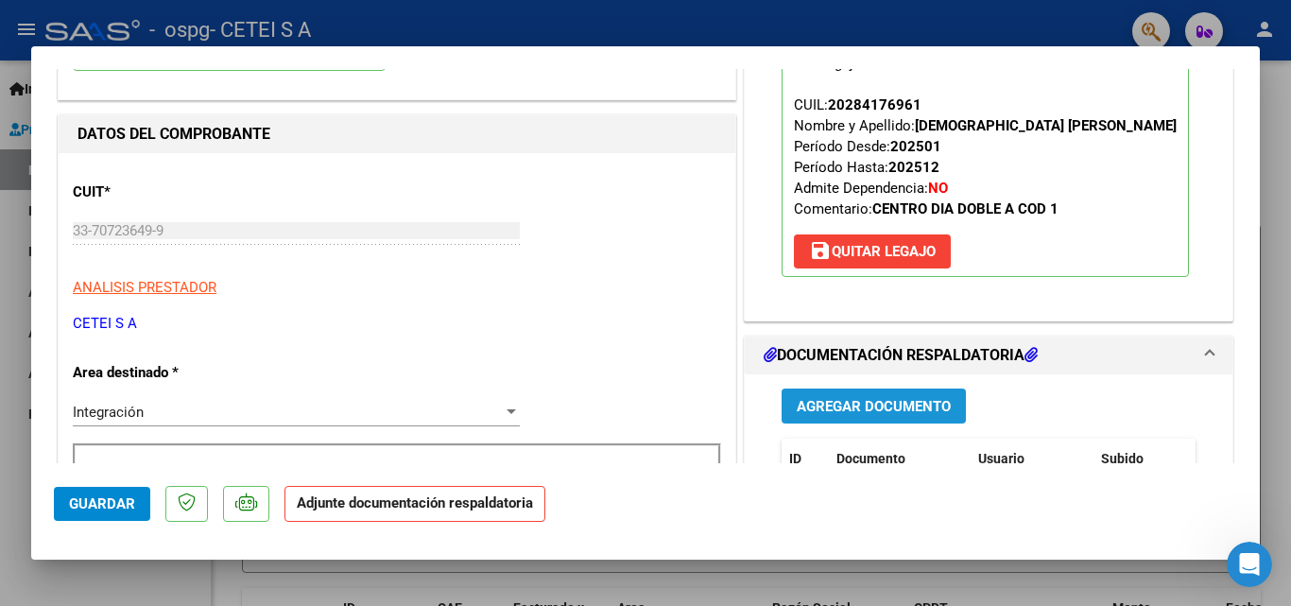
click at [822, 401] on span "Agregar Documento" at bounding box center [874, 406] width 154 height 17
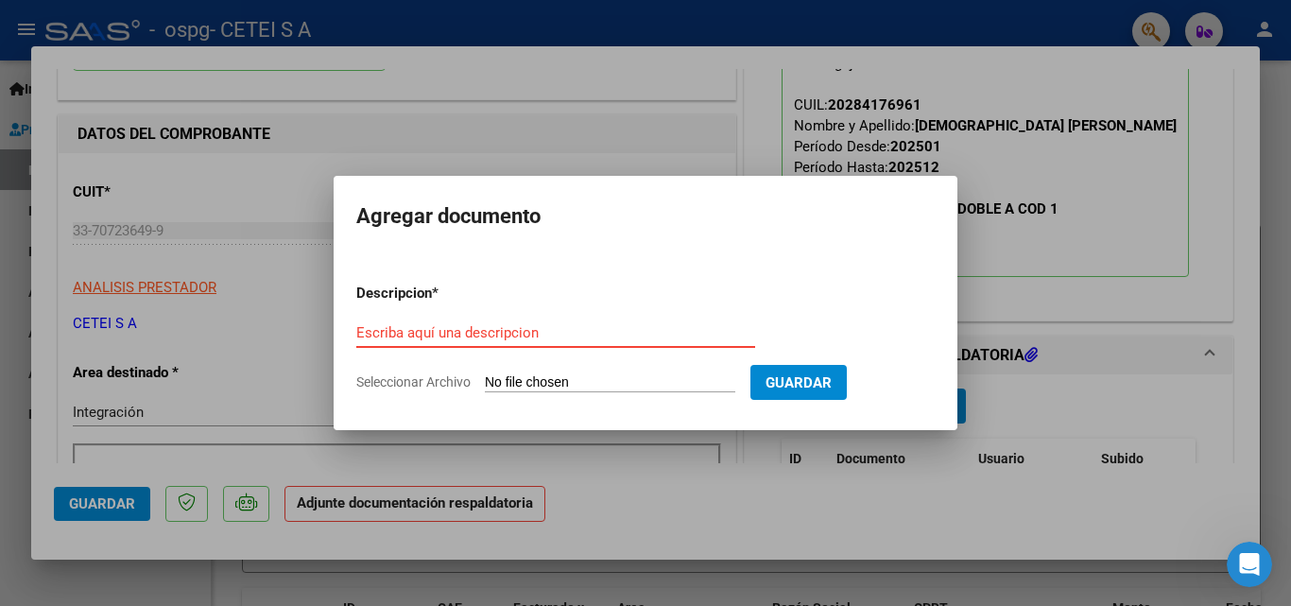
drag, startPoint x: 480, startPoint y: 321, endPoint x: 425, endPoint y: 332, distance: 55.8
paste input "Planilla Asistencia Juárez [DATE]"
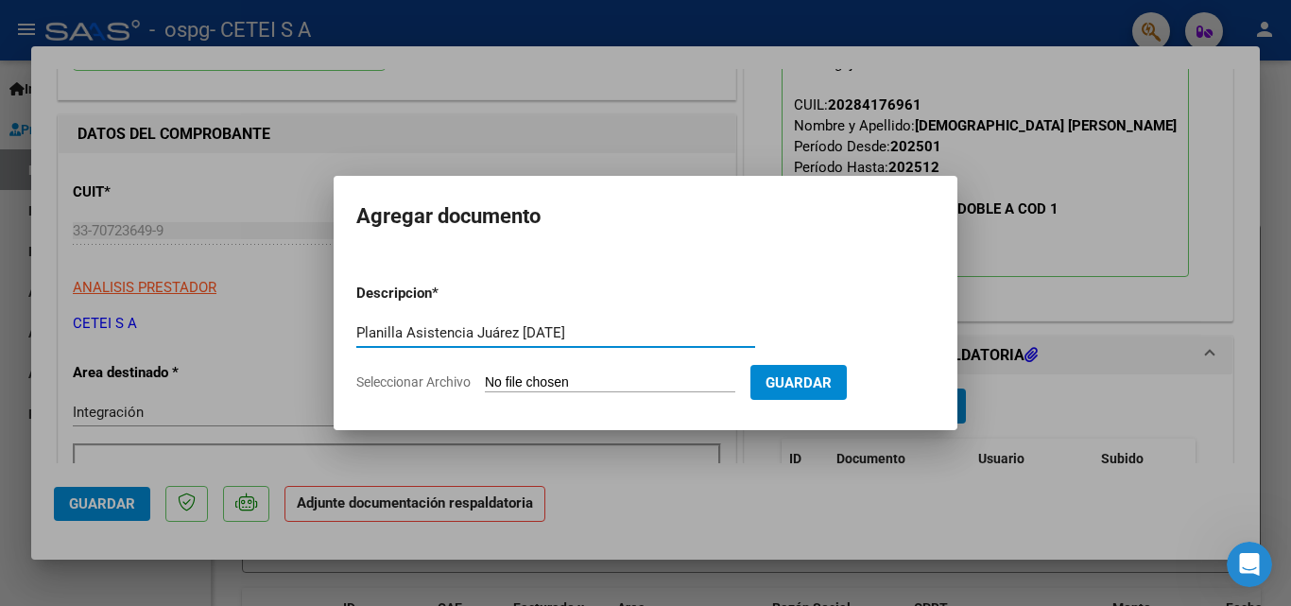
type input "Planilla Asistencia Juárez [DATE]"
click at [445, 380] on span "Seleccionar Archivo" at bounding box center [413, 381] width 114 height 15
click at [485, 380] on input "Seleccionar Archivo" at bounding box center [610, 383] width 250 height 18
type input "C:\fakepath\Planilla Asistencia Juárez [DATE].pdf"
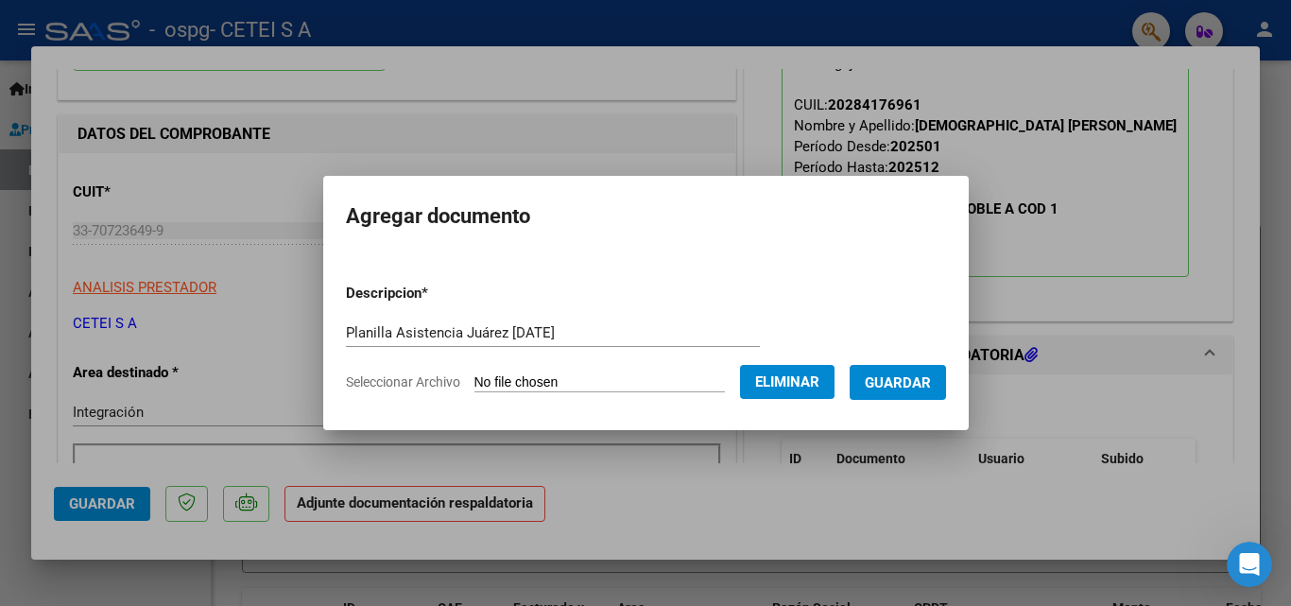
click at [917, 392] on button "Guardar" at bounding box center [898, 382] width 96 height 35
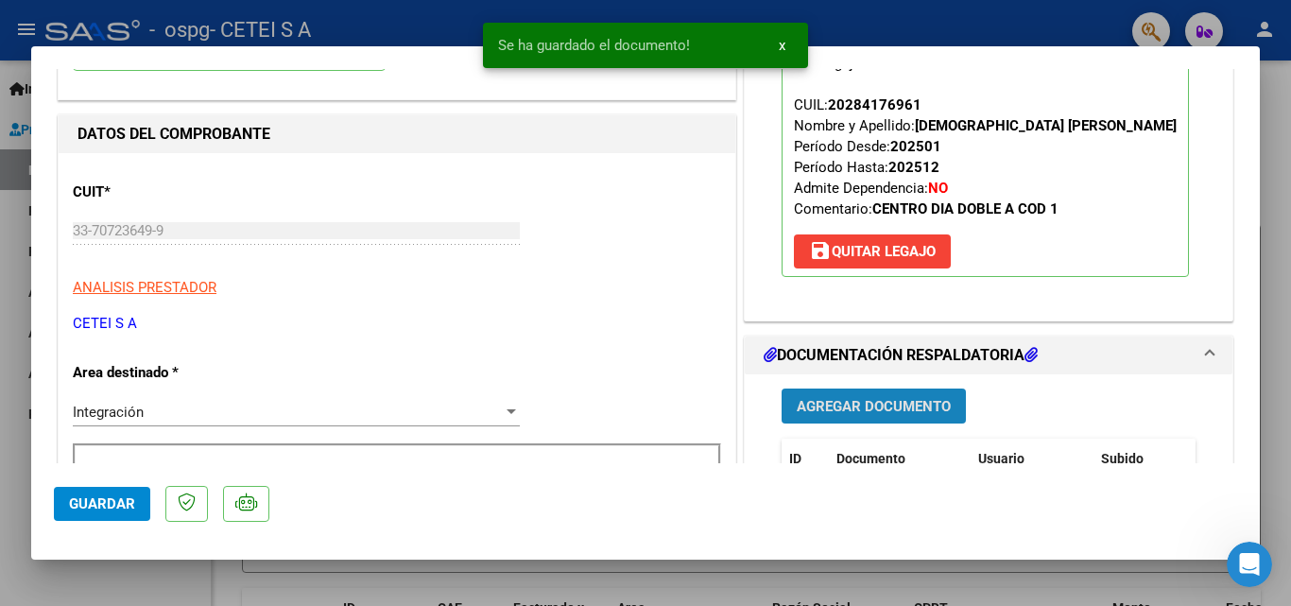
click at [903, 401] on span "Agregar Documento" at bounding box center [874, 406] width 154 height 17
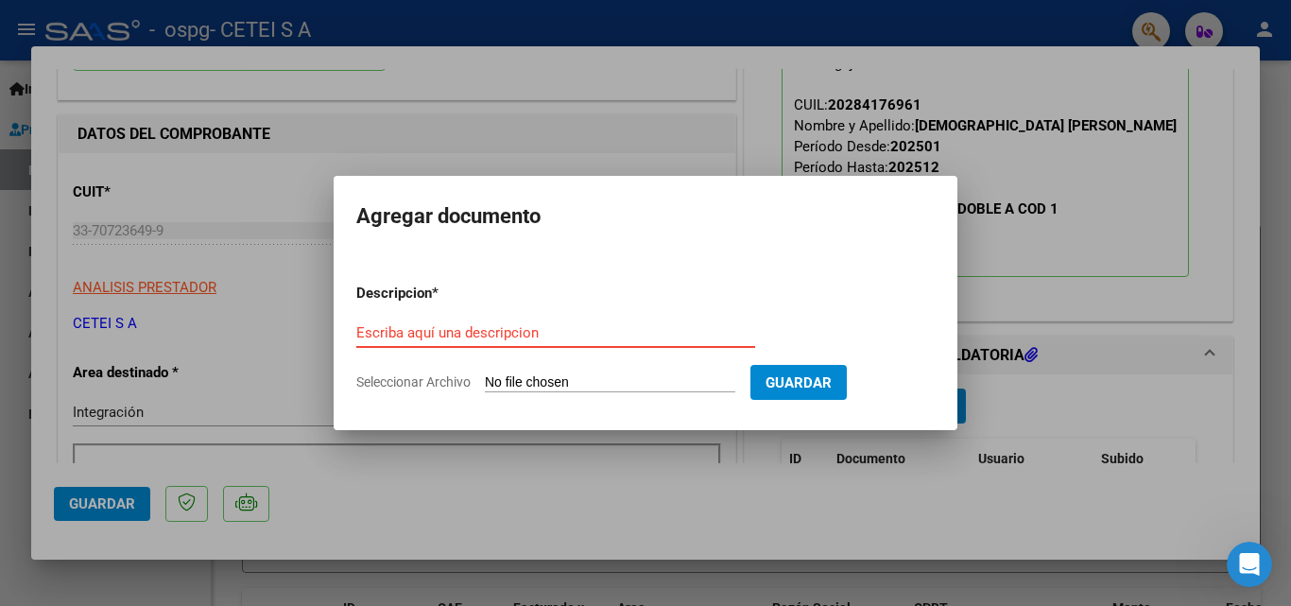
paste input "[DEMOGRAPHIC_DATA][PERSON_NAME] Autorización 2025"
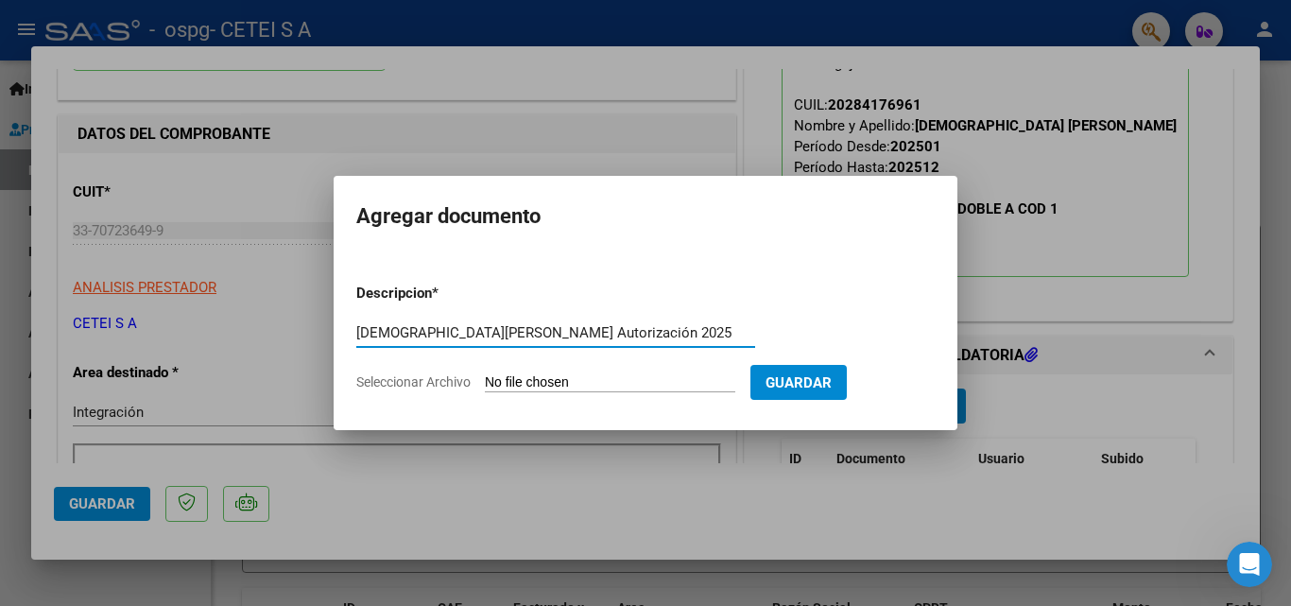
type input "[DEMOGRAPHIC_DATA][PERSON_NAME] Autorización 2025"
click at [473, 380] on app-file-uploader "Seleccionar Archivo" at bounding box center [553, 381] width 394 height 17
click at [443, 385] on span "Seleccionar Archivo" at bounding box center [413, 381] width 114 height 15
click at [485, 385] on input "Seleccionar Archivo" at bounding box center [610, 383] width 250 height 18
type input "C:\fakepath\[PERSON_NAME] Autorización 2025.pdf"
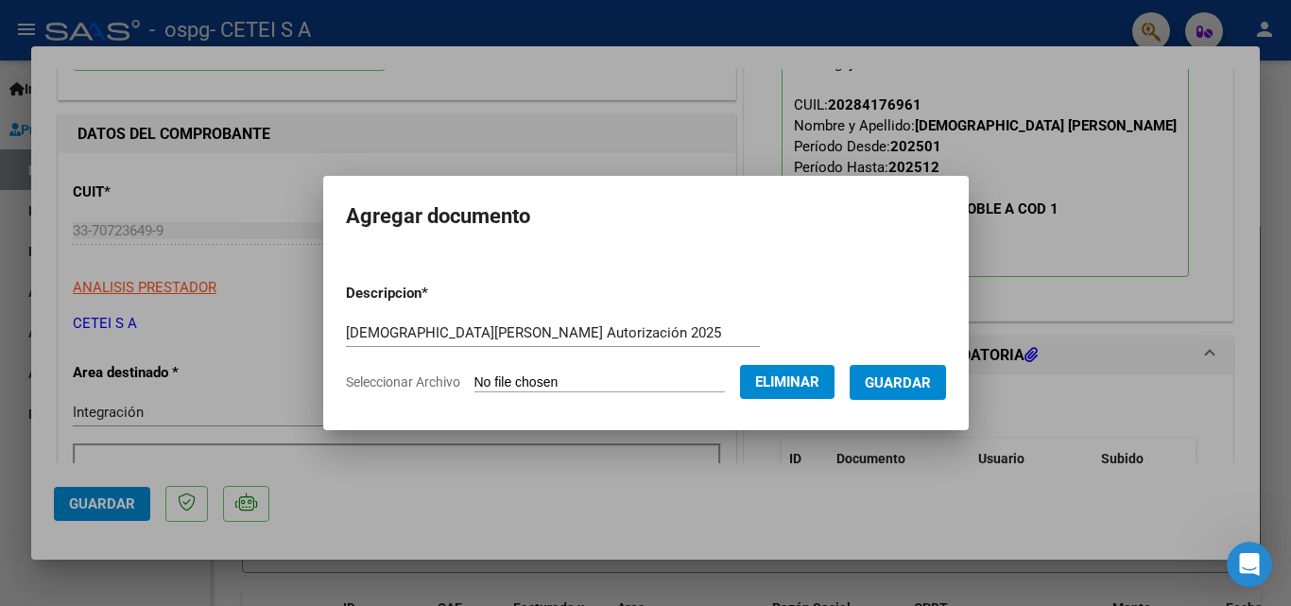
click at [882, 367] on button "Guardar" at bounding box center [898, 382] width 96 height 35
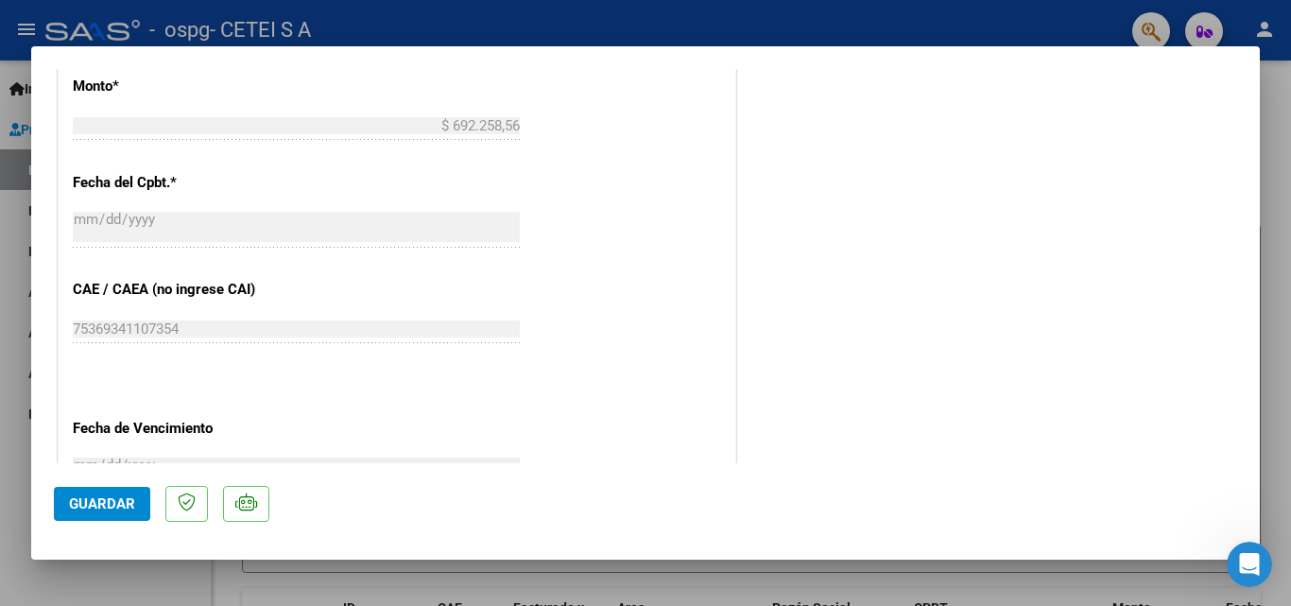
scroll to position [1298, 0]
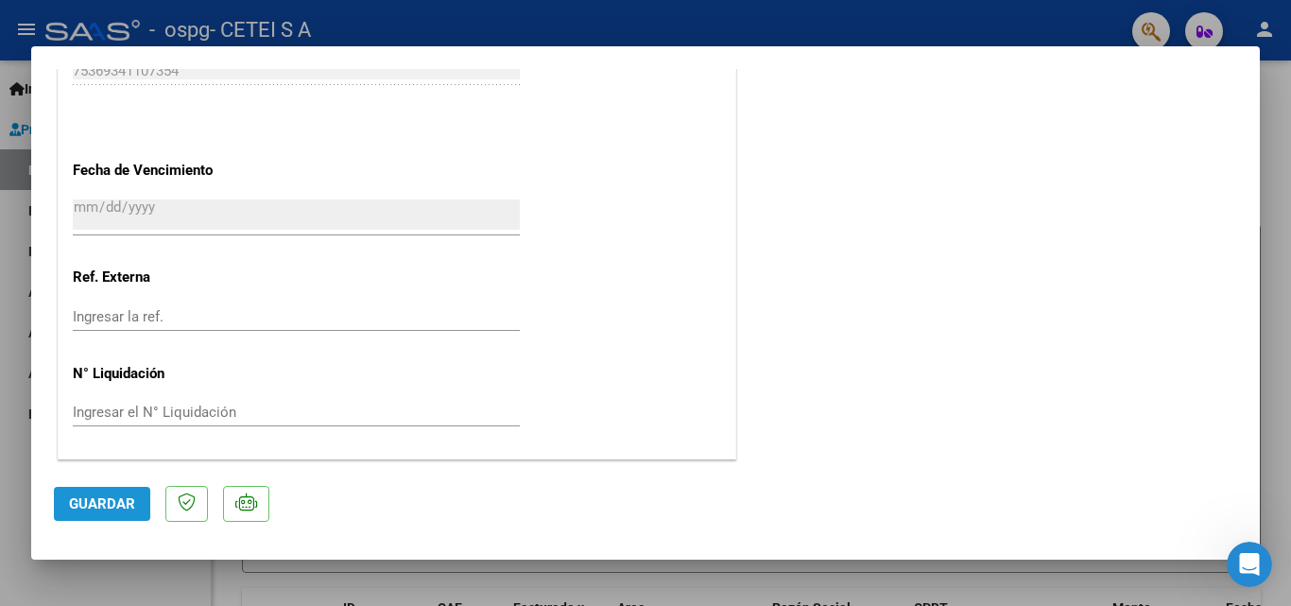
click at [109, 495] on span "Guardar" at bounding box center [102, 503] width 66 height 17
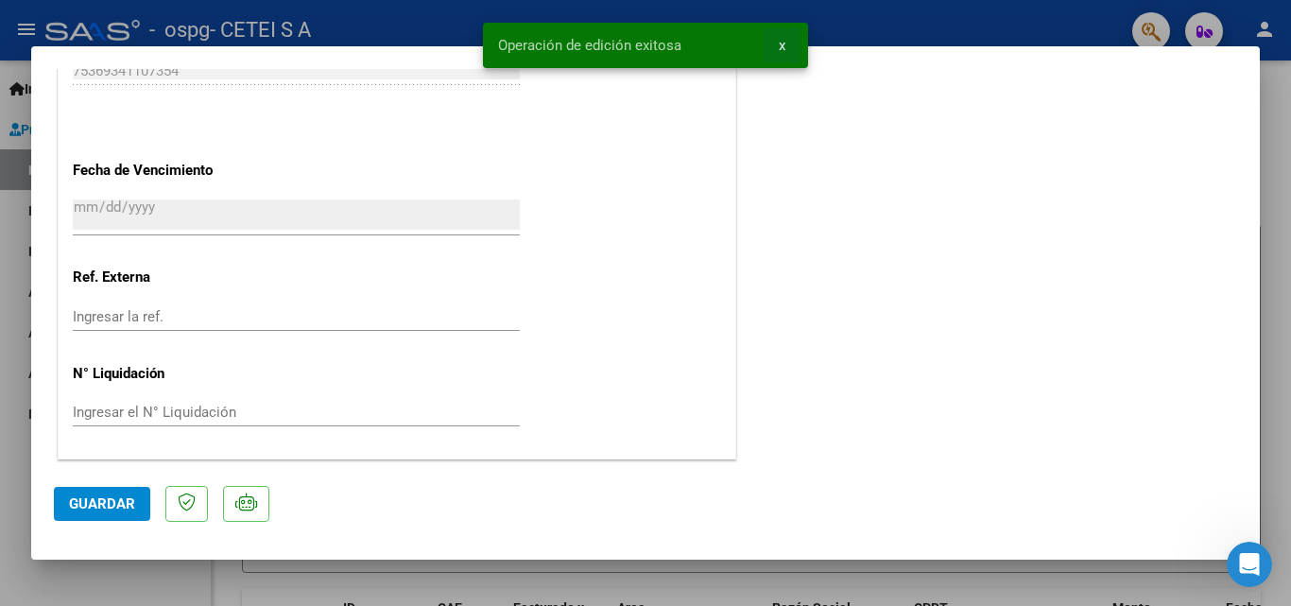
click at [780, 49] on span "x" at bounding box center [782, 45] width 7 height 17
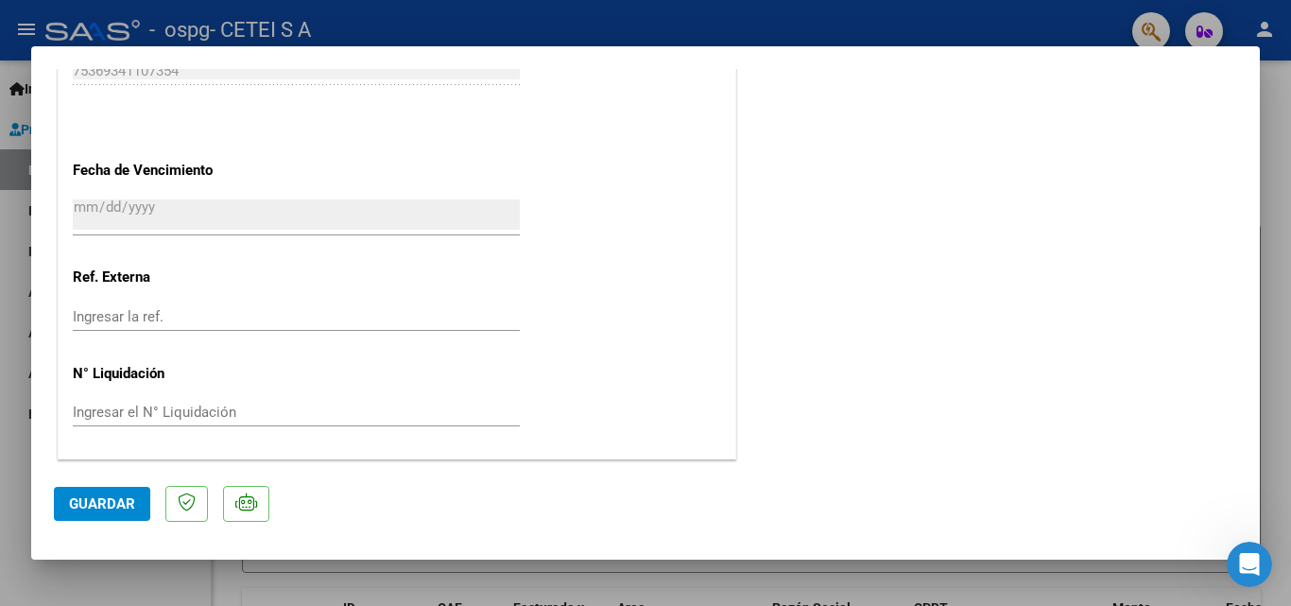
click at [1276, 253] on div at bounding box center [645, 303] width 1291 height 606
